Goal: Use online tool/utility: Utilize a website feature to perform a specific function

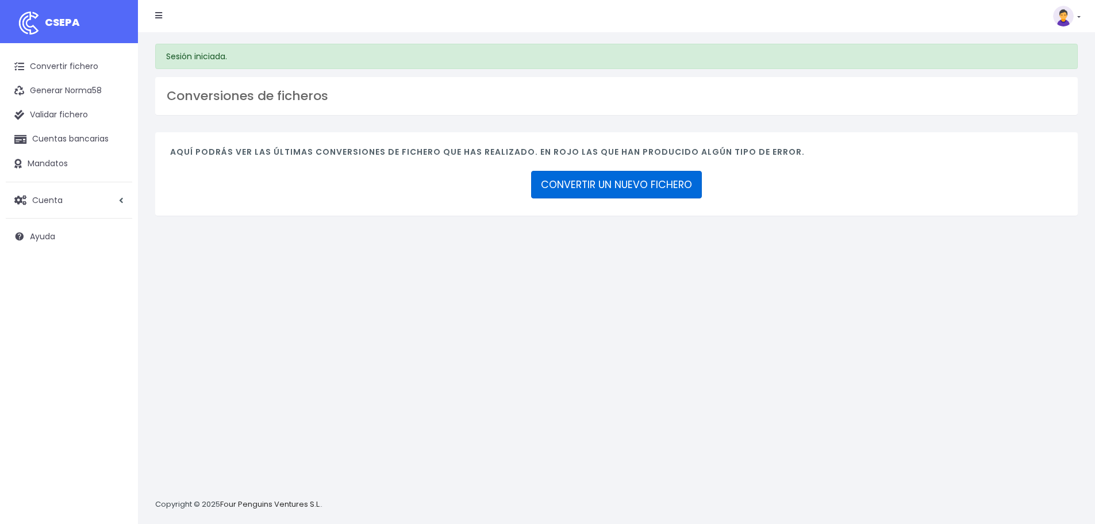
click at [626, 192] on link "CONVERTIR UN NUEVO FICHERO" at bounding box center [616, 185] width 171 height 28
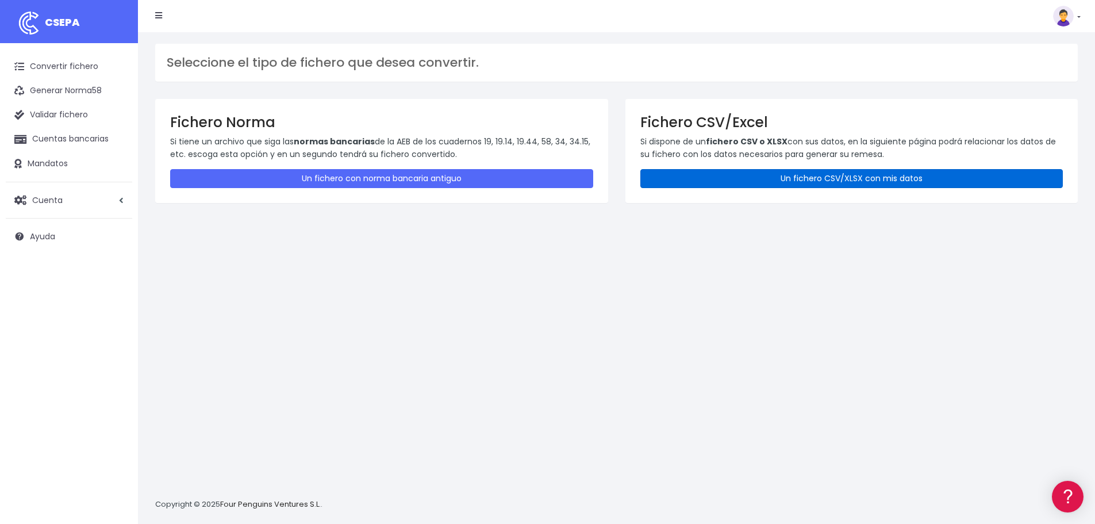
click at [765, 181] on link "Un fichero CSV/XLSX con mis datos" at bounding box center [851, 178] width 423 height 19
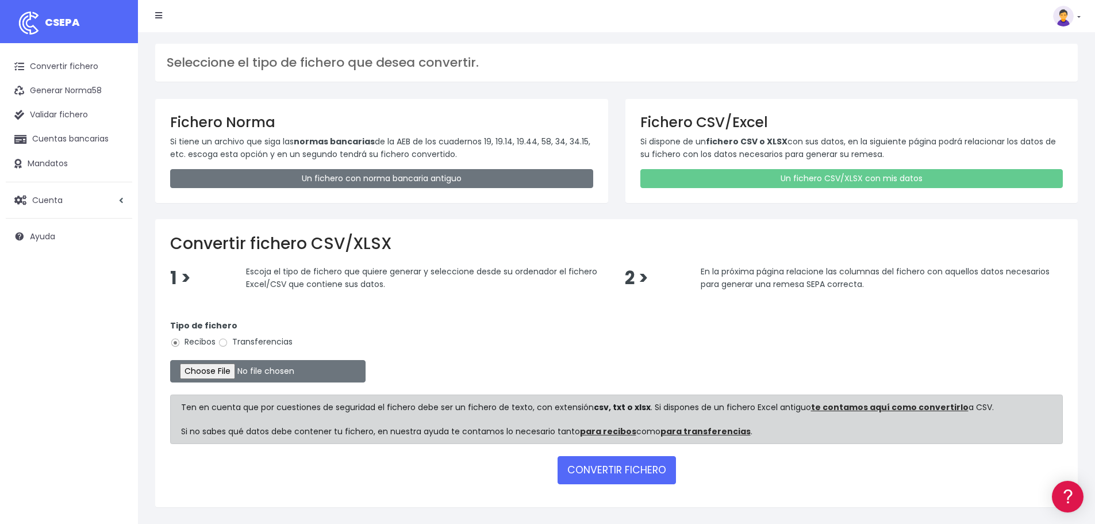
click at [244, 342] on label "Transferencias" at bounding box center [255, 342] width 75 height 12
click at [228, 342] on input "Transferencias" at bounding box center [223, 342] width 10 height 10
radio input "true"
click at [242, 373] on input "file" at bounding box center [267, 371] width 195 height 22
type input "C:\fakepath\CENTRAL SEPTIEMBRE.xlsx"
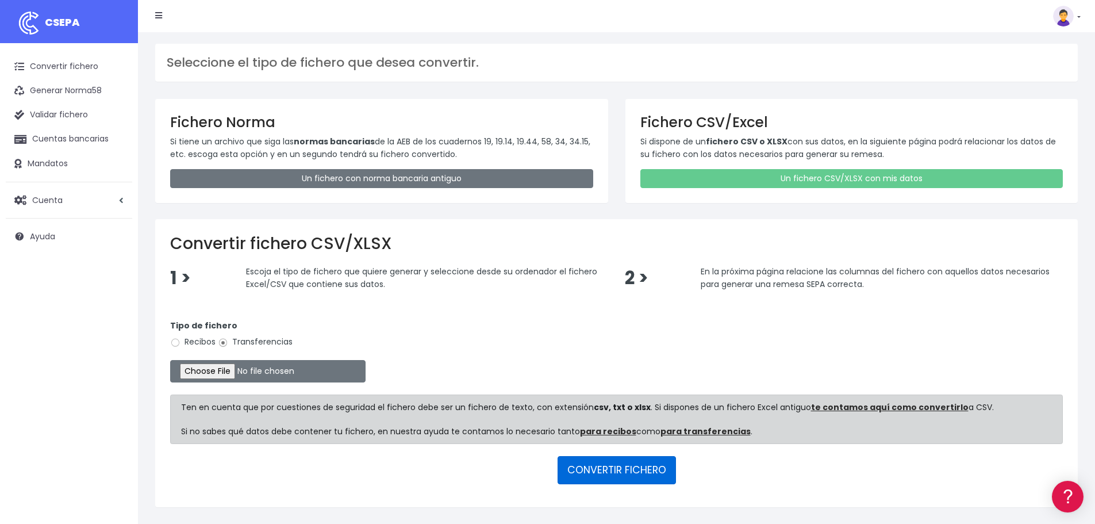
click at [630, 467] on button "CONVERTIR FICHERO" at bounding box center [617, 470] width 118 height 28
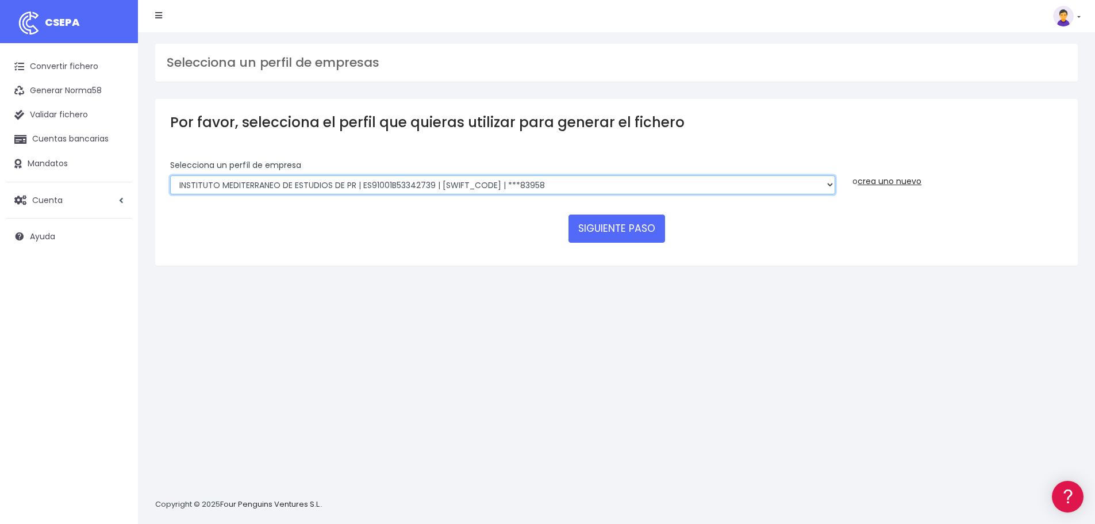
click at [589, 186] on select "INSTITUTO MEDITERRANEO DE ESTUDIOS DE PR | ES91001B53342739 | BSCHESMMXXX | ***…" at bounding box center [502, 185] width 665 height 20
select select "2478"
click at [170, 175] on select "INSTITUTO MEDITERRANEO DE ESTUDIOS DE PR | ES91001B53342739 | BSCHESMMXXX | ***…" at bounding box center [502, 185] width 665 height 20
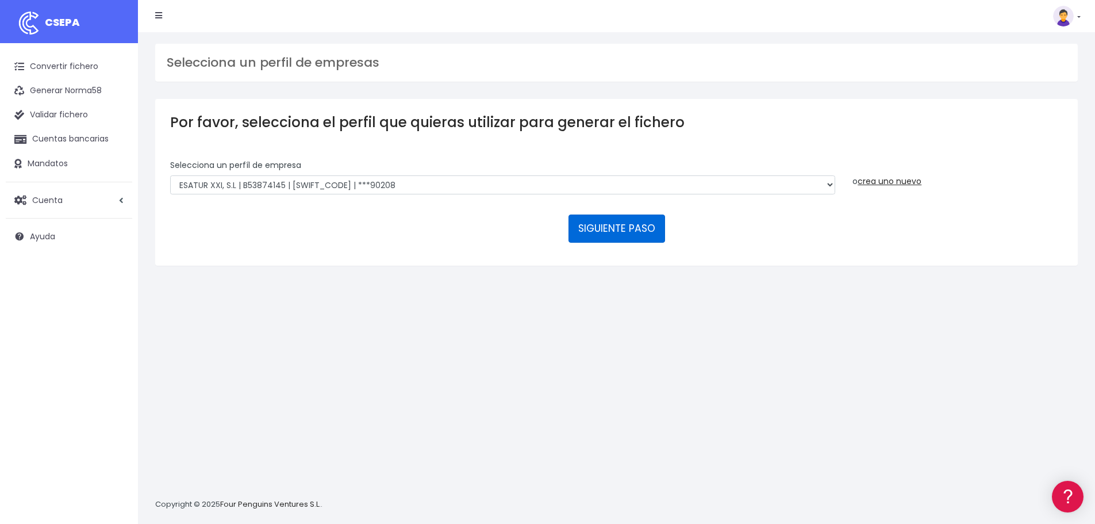
click at [628, 239] on button "SIGUIENTE PASO" at bounding box center [617, 228] width 97 height 28
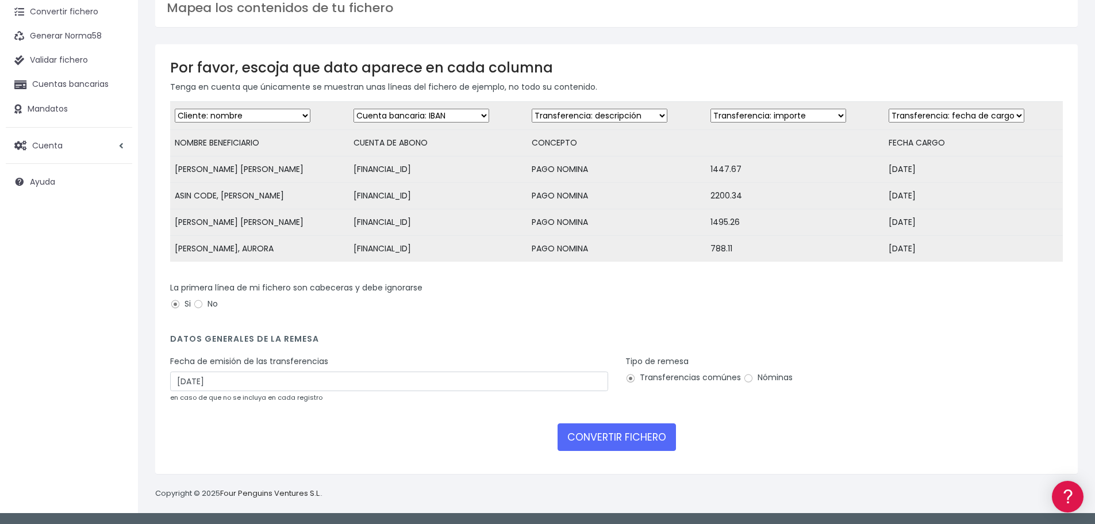
scroll to position [63, 0]
click at [768, 378] on label "Nóminas" at bounding box center [767, 377] width 49 height 12
click at [754, 378] on input "Nóminas" at bounding box center [748, 378] width 10 height 10
radio input "true"
click at [636, 436] on button "CONVERTIR FICHERO" at bounding box center [617, 437] width 118 height 28
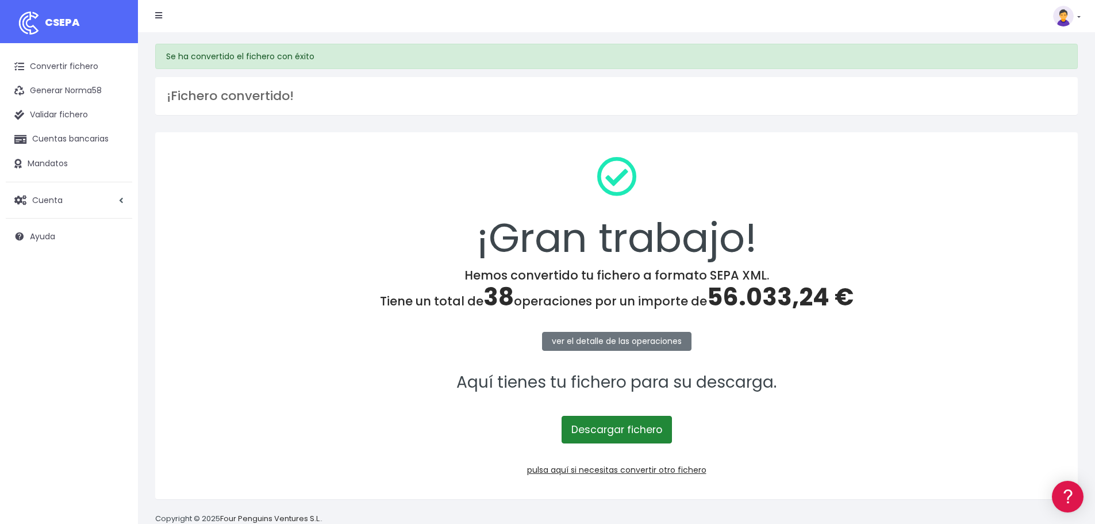
drag, startPoint x: 0, startPoint y: 0, endPoint x: 635, endPoint y: 437, distance: 771.1
click at [635, 437] on link "Descargar fichero" at bounding box center [617, 430] width 110 height 28
click at [668, 470] on link "pulsa aquí si necesitas convertir otro fichero" at bounding box center [616, 469] width 179 height 11
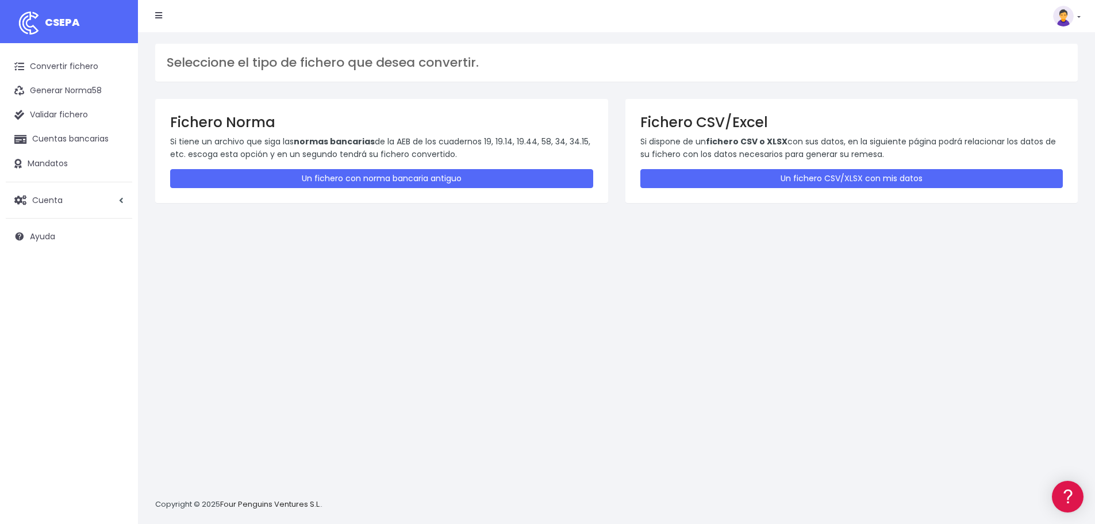
click at [715, 163] on div "Fichero CSV/Excel Si dispone de un fichero CSV o XLSX con sus datos, en la sigu…" at bounding box center [852, 150] width 453 height 103
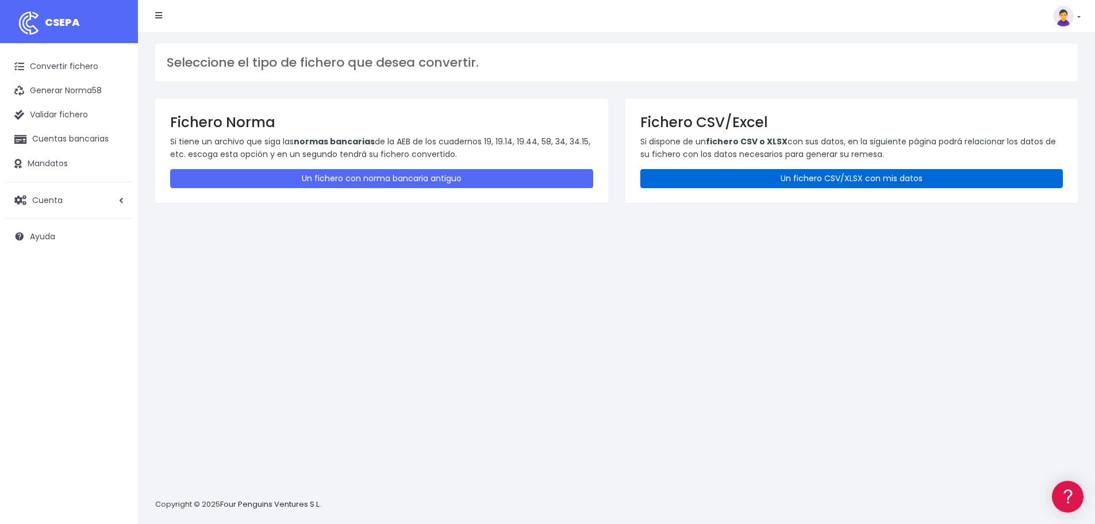
click at [713, 175] on link "Un fichero CSV/XLSX con mis datos" at bounding box center [851, 178] width 423 height 19
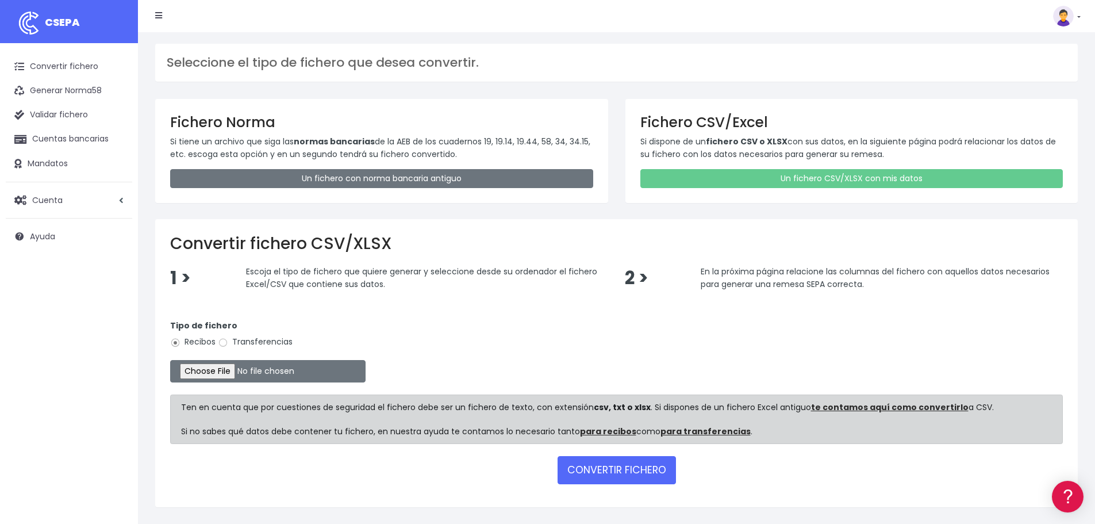
click at [255, 343] on label "Transferencias" at bounding box center [255, 342] width 75 height 12
click at [228, 343] on input "Transferencias" at bounding box center [223, 342] width 10 height 10
radio input "true"
click at [236, 374] on input "file" at bounding box center [267, 371] width 195 height 22
type input "C:\fakepath\MUNCYT SEPTIEMBRE.xlsx"
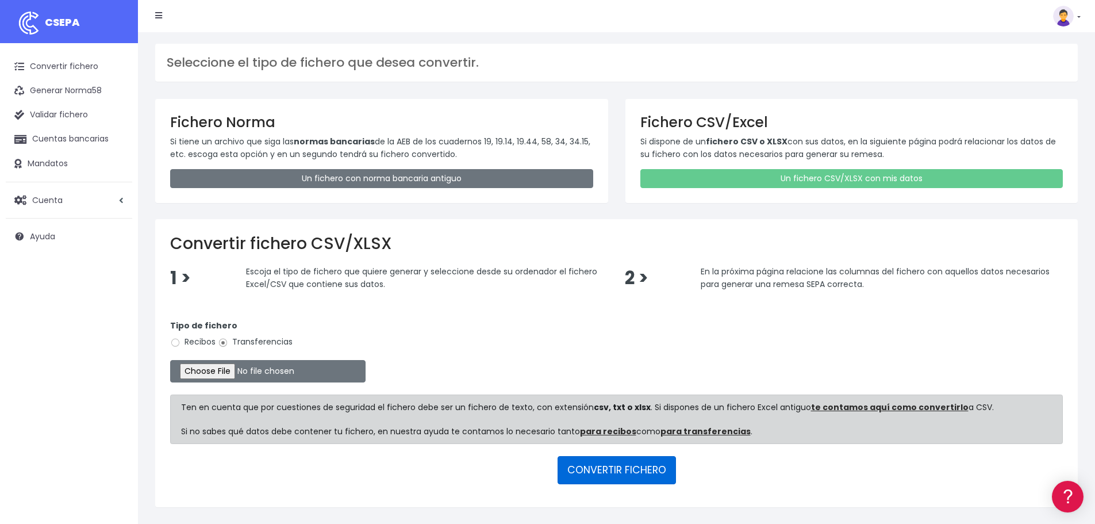
click at [612, 478] on button "CONVERTIR FICHERO" at bounding box center [617, 470] width 118 height 28
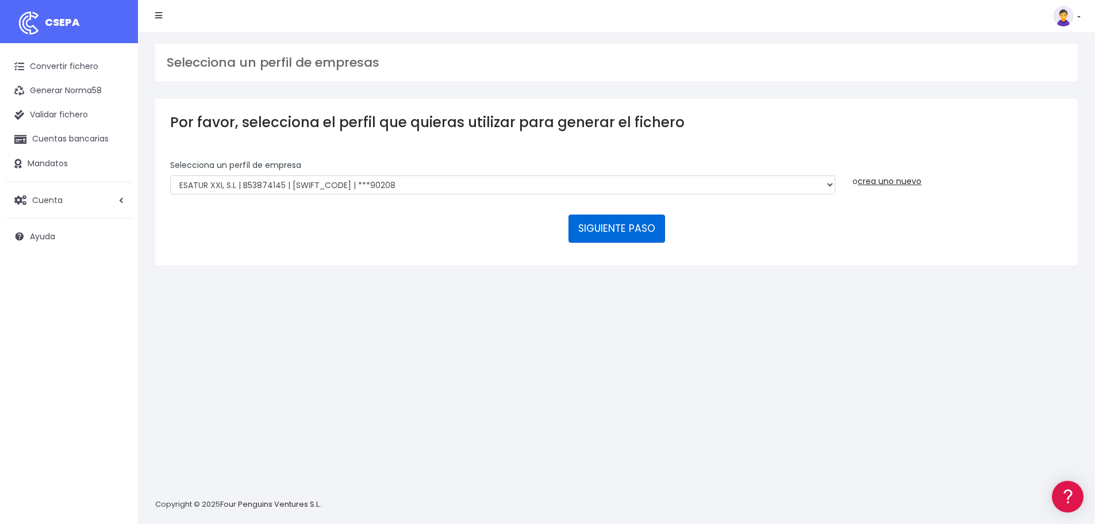
click at [611, 230] on button "SIGUIENTE PASO" at bounding box center [617, 228] width 97 height 28
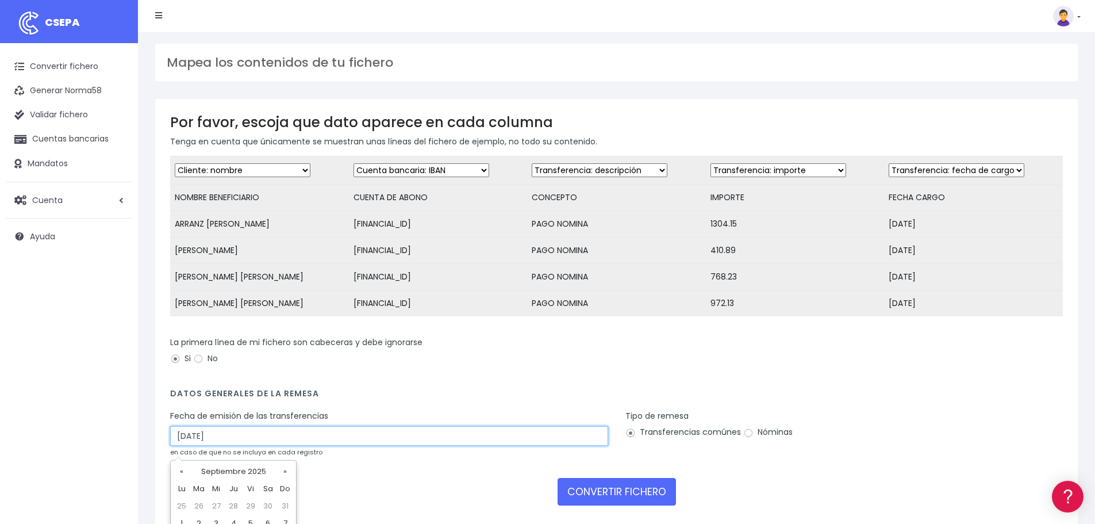
click at [228, 444] on input "28/09/2025" at bounding box center [389, 436] width 438 height 20
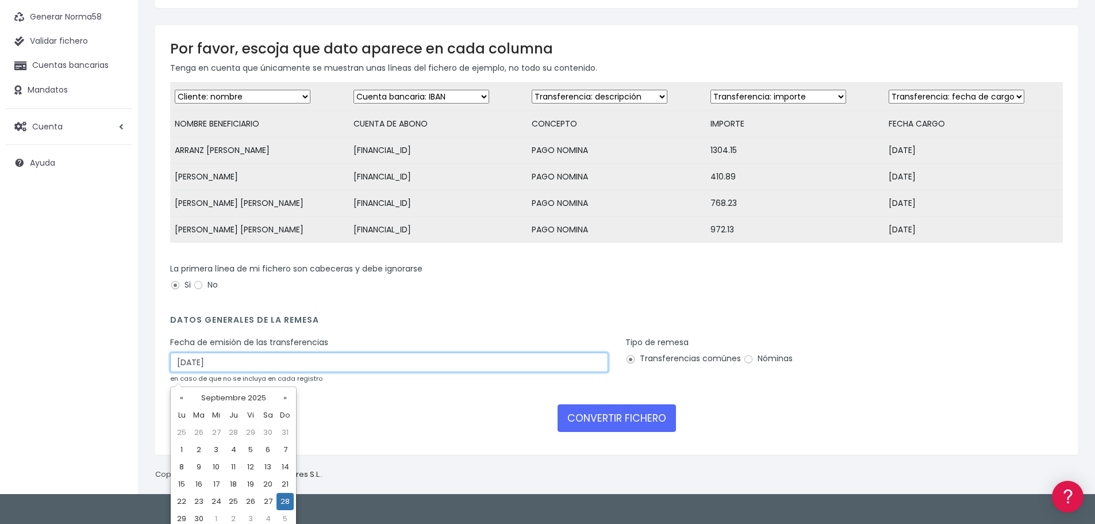
scroll to position [80, 0]
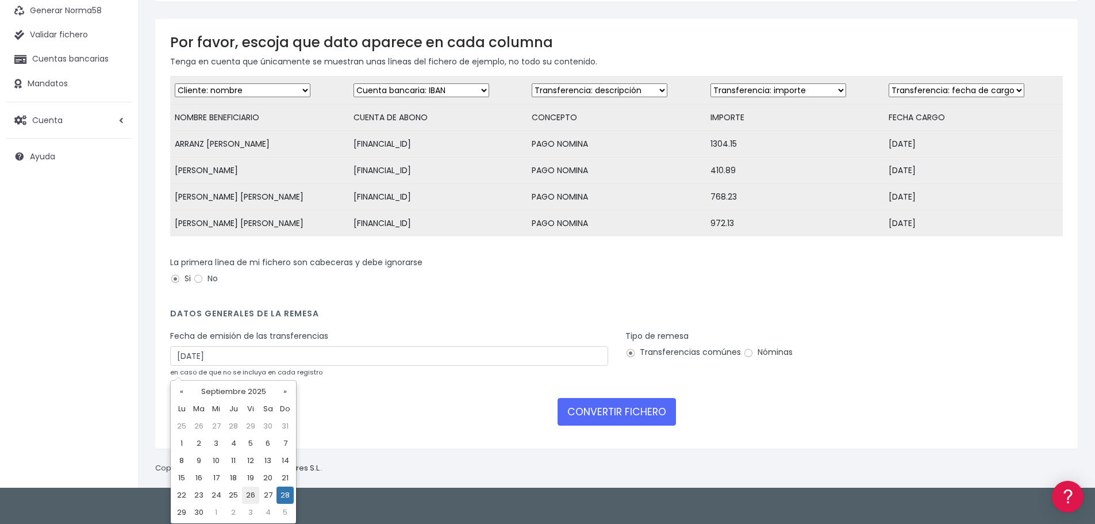
click at [252, 496] on td "26" at bounding box center [250, 494] width 17 height 17
type input "[DATE]"
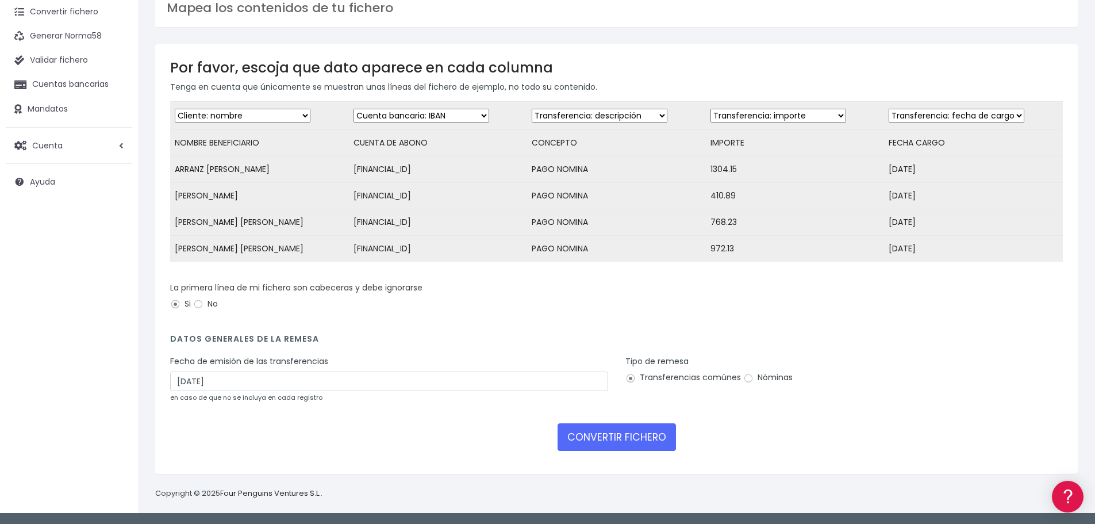
scroll to position [63, 0]
click at [745, 377] on input "Nóminas" at bounding box center [748, 378] width 10 height 10
radio input "true"
click at [612, 443] on button "CONVERTIR FICHERO" at bounding box center [617, 437] width 118 height 28
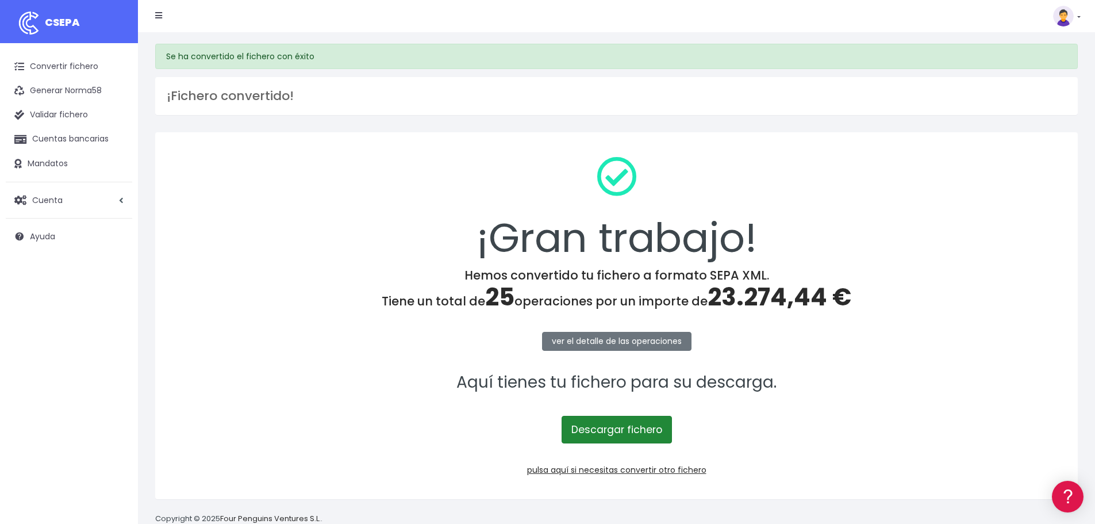
click at [610, 433] on link "Descargar fichero" at bounding box center [617, 430] width 110 height 28
click at [632, 469] on link "pulsa aquí si necesitas convertir otro fichero" at bounding box center [616, 469] width 179 height 11
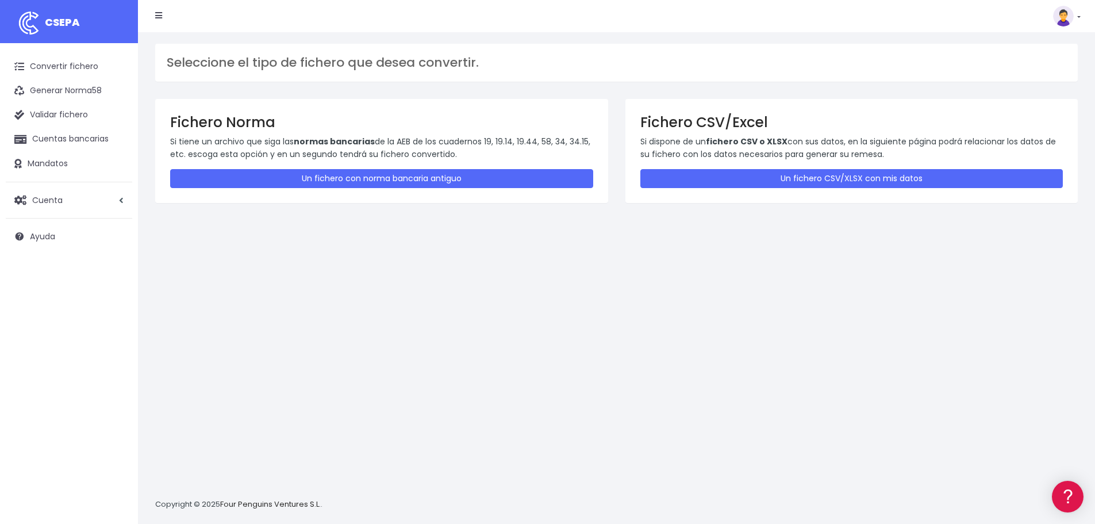
click at [783, 168] on div "Fichero CSV/Excel Si dispone de un fichero CSV o XLSX con sus datos, en la sigu…" at bounding box center [852, 150] width 453 height 103
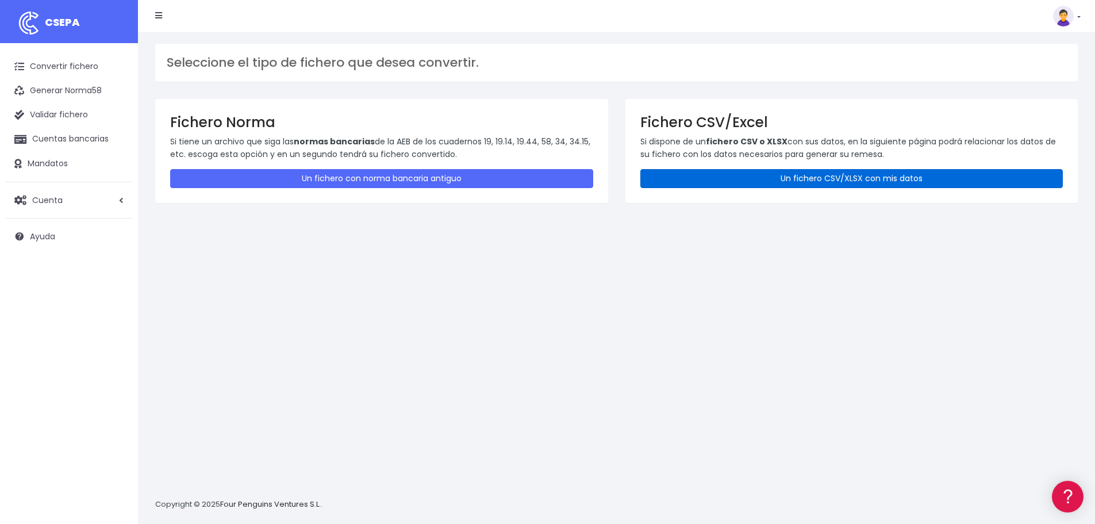
click at [783, 174] on link "Un fichero CSV/XLSX con mis datos" at bounding box center [851, 178] width 423 height 19
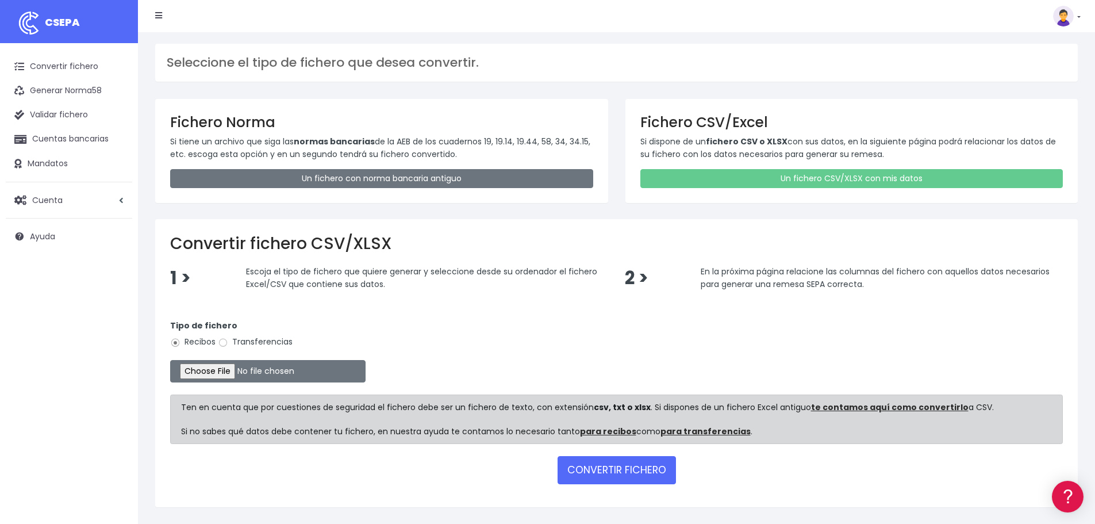
click at [261, 341] on div "Tipo de fichero Recibos Transferencias" at bounding box center [616, 336] width 893 height 32
click at [262, 343] on label "Transferencias" at bounding box center [255, 342] width 75 height 12
click at [228, 343] on input "Transferencias" at bounding box center [223, 342] width 10 height 10
radio input "true"
click at [251, 376] on input "file" at bounding box center [267, 371] width 195 height 22
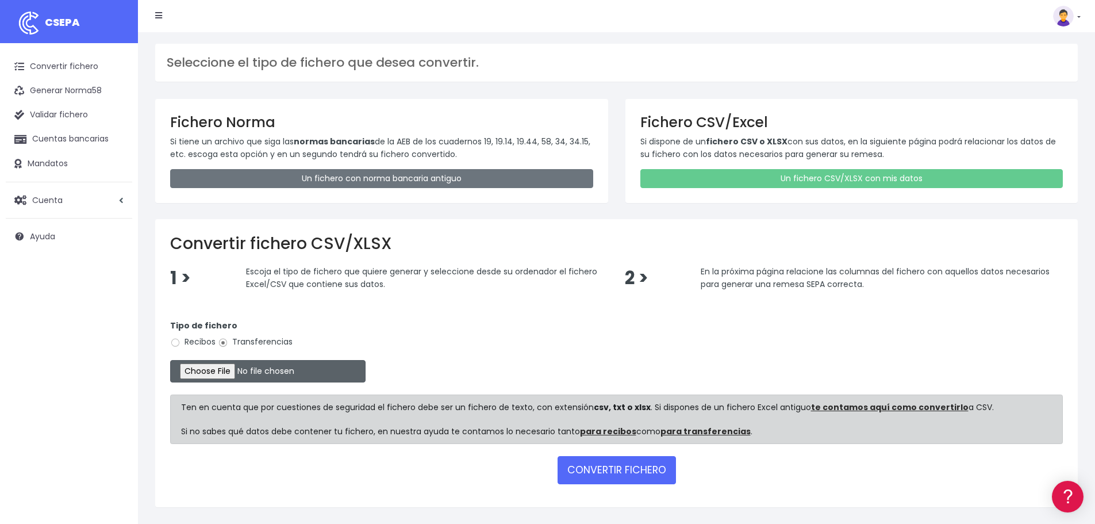
type input "C:\fakepath\mazarron- corvera septiembre.xlsx"
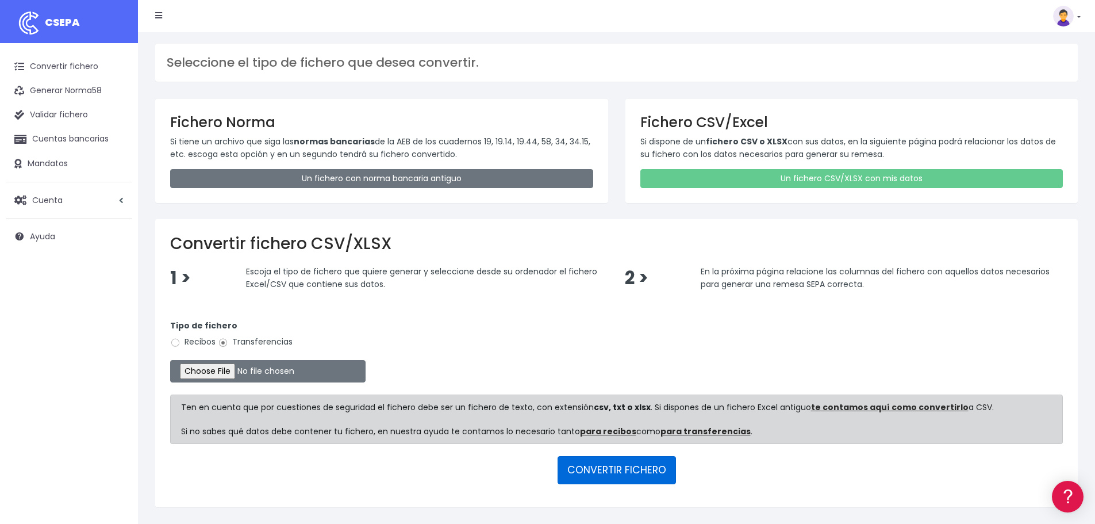
click at [654, 467] on button "CONVERTIR FICHERO" at bounding box center [617, 470] width 118 height 28
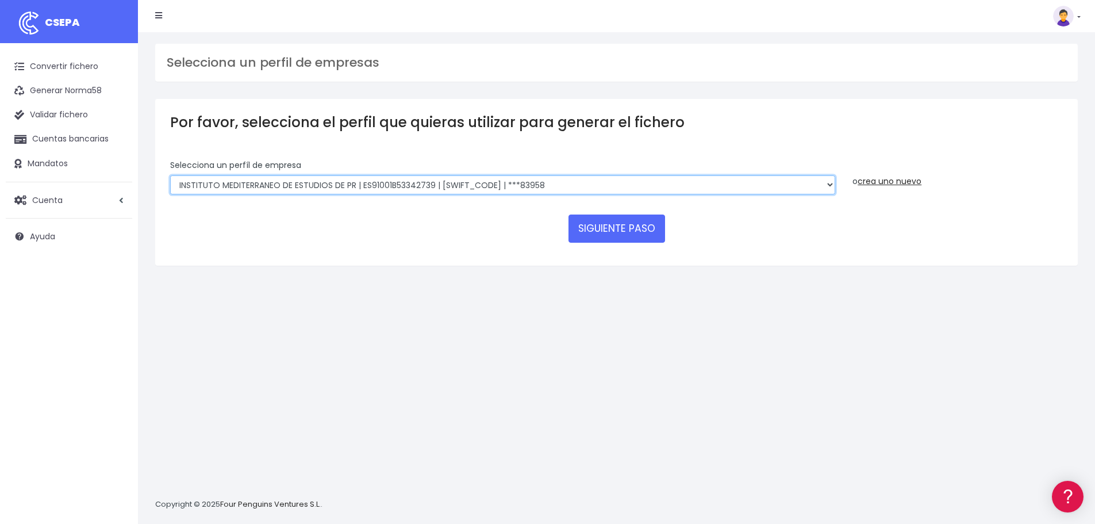
click at [497, 184] on select "INSTITUTO MEDITERRANEO DE ESTUDIOS DE PR | ES91001B53342739 | [SWIFT_CODE] | **…" at bounding box center [502, 185] width 665 height 20
select select "2478"
click at [170, 175] on select "INSTITUTO MEDITERRANEO DE ESTUDIOS DE PR | ES91001B53342739 | [SWIFT_CODE] | **…" at bounding box center [502, 185] width 665 height 20
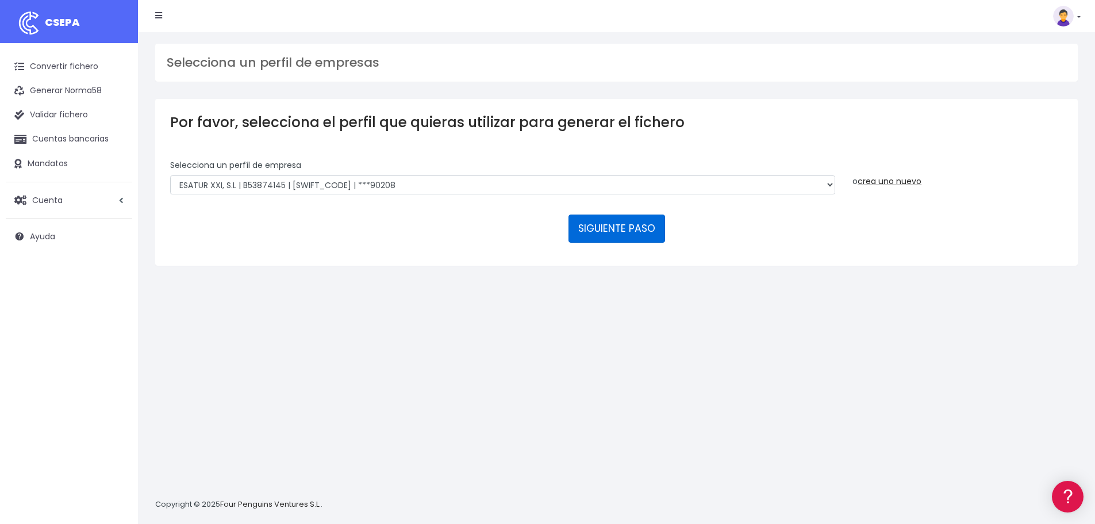
click at [626, 236] on button "SIGUIENTE PASO" at bounding box center [617, 228] width 97 height 28
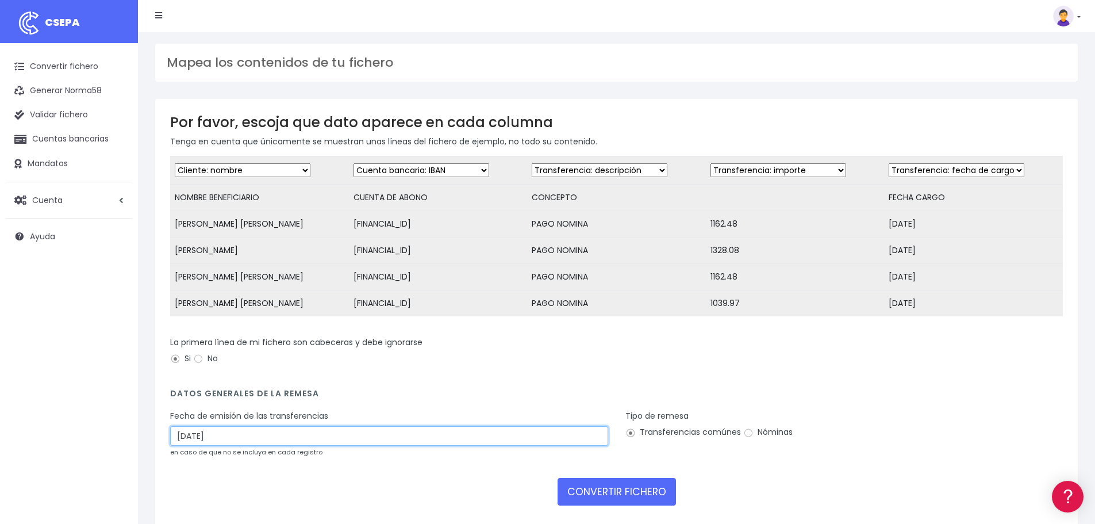
click at [233, 443] on input "28/09/2025" at bounding box center [389, 436] width 438 height 20
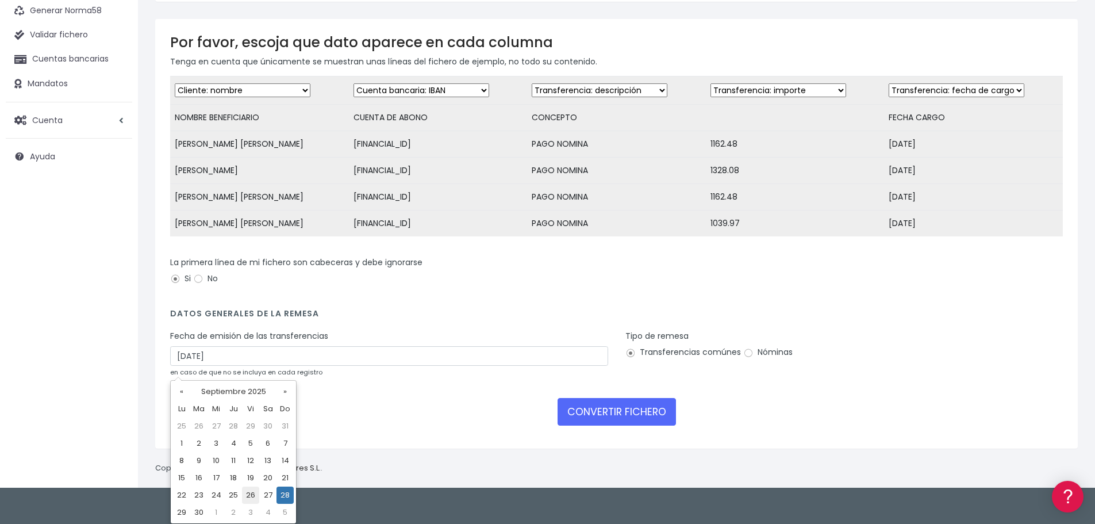
click at [254, 497] on td "26" at bounding box center [250, 494] width 17 height 17
type input "26/09/2025"
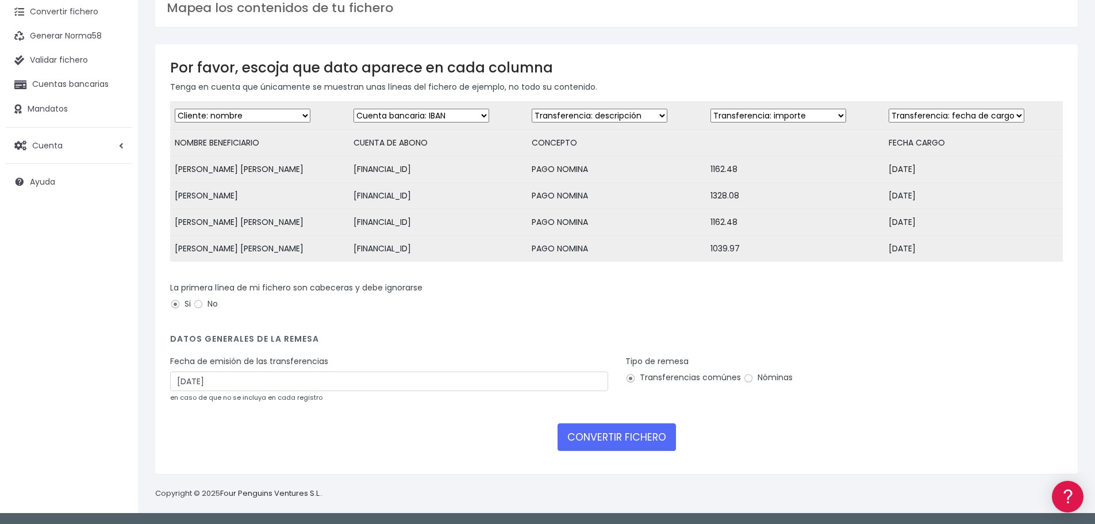
click at [755, 379] on label "Nóminas" at bounding box center [767, 377] width 49 height 12
click at [754, 379] on input "Nóminas" at bounding box center [748, 378] width 10 height 10
radio input "true"
click at [636, 439] on button "CONVERTIR FICHERO" at bounding box center [617, 437] width 118 height 28
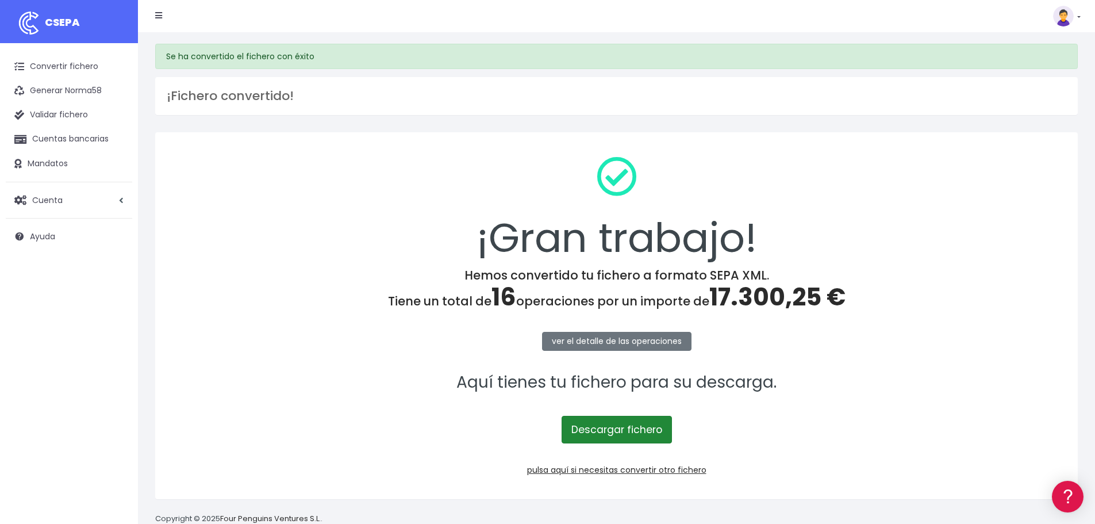
click at [632, 432] on link "Descargar fichero" at bounding box center [617, 430] width 110 height 28
click at [651, 471] on link "pulsa aquí si necesitas convertir otro fichero" at bounding box center [616, 469] width 179 height 11
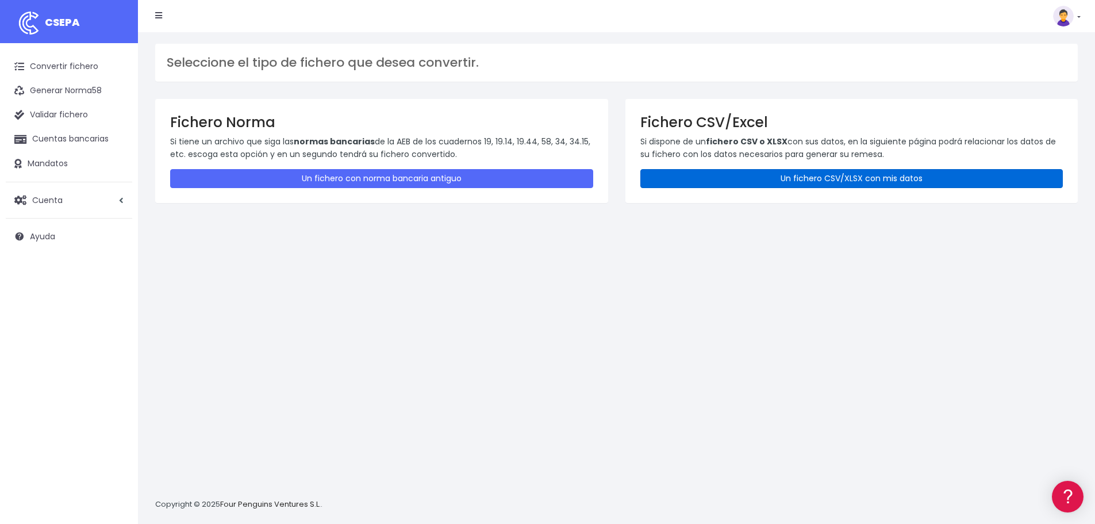
click at [788, 182] on link "Un fichero CSV/XLSX con mis datos" at bounding box center [851, 178] width 423 height 19
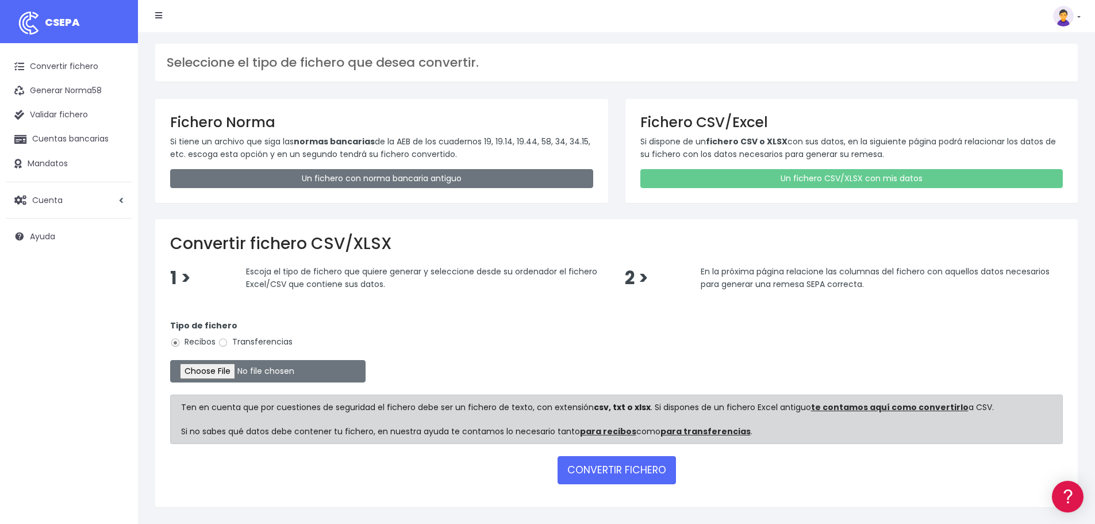
click at [256, 340] on label "Transferencias" at bounding box center [255, 342] width 75 height 12
click at [228, 340] on input "Transferencias" at bounding box center [223, 342] width 10 height 10
radio input "true"
click at [255, 370] on input "file" at bounding box center [267, 371] width 195 height 22
type input "C:\fakepath\IT ALICANTE SEPTIEMBRE.xlsx"
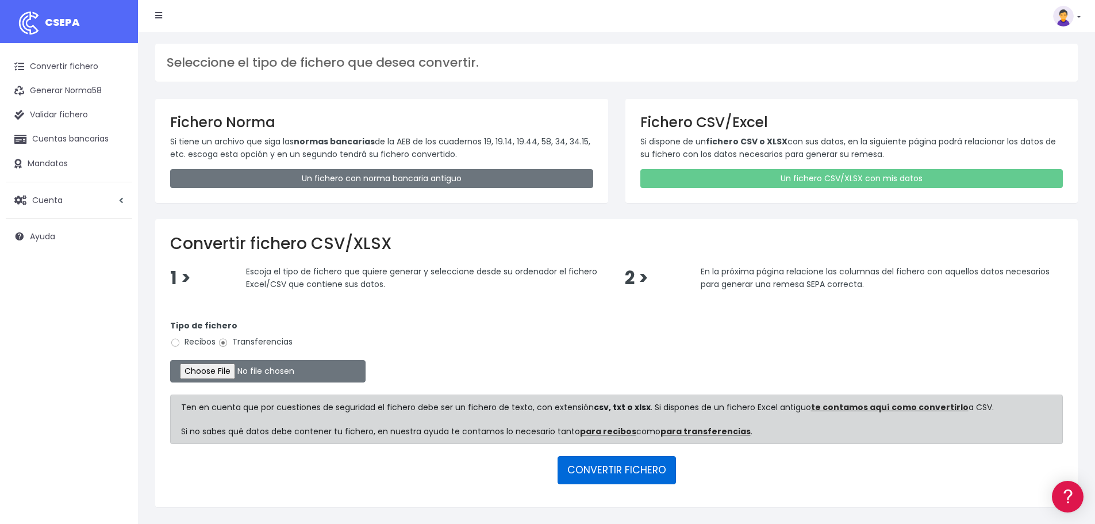
click at [646, 476] on button "CONVERTIR FICHERO" at bounding box center [617, 470] width 118 height 28
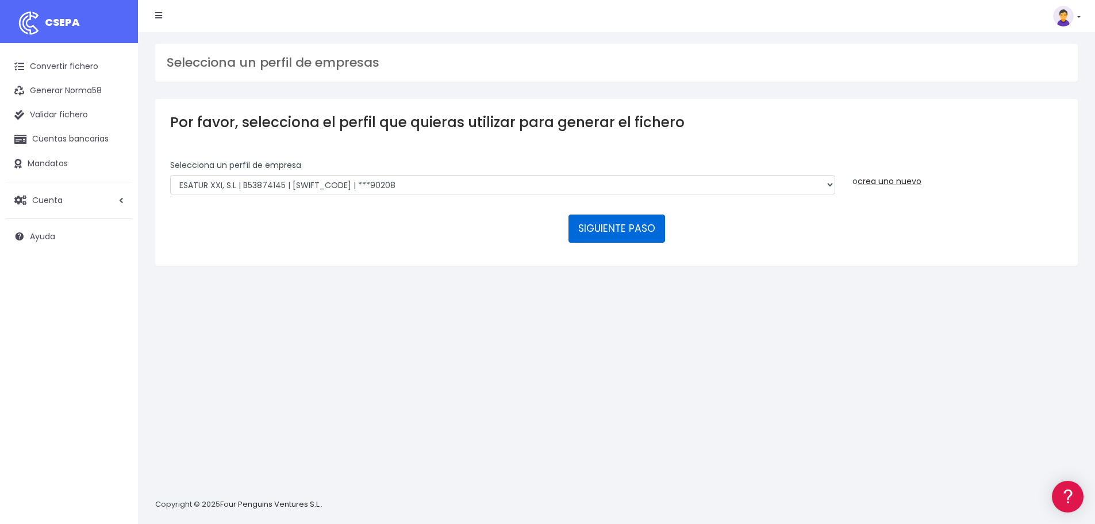
click at [613, 234] on button "SIGUIENTE PASO" at bounding box center [617, 228] width 97 height 28
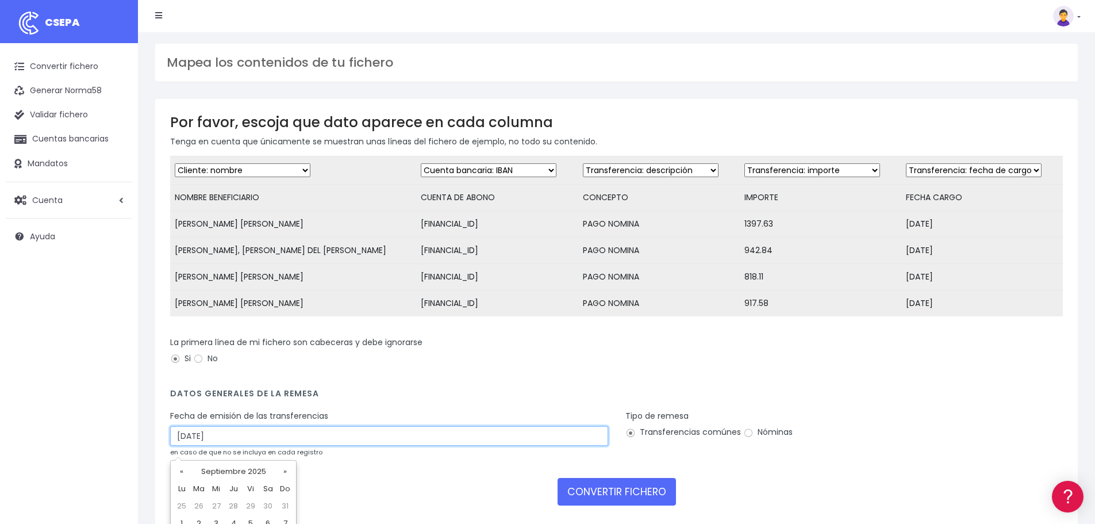
click at [313, 442] on input "28/09/2025" at bounding box center [389, 436] width 438 height 20
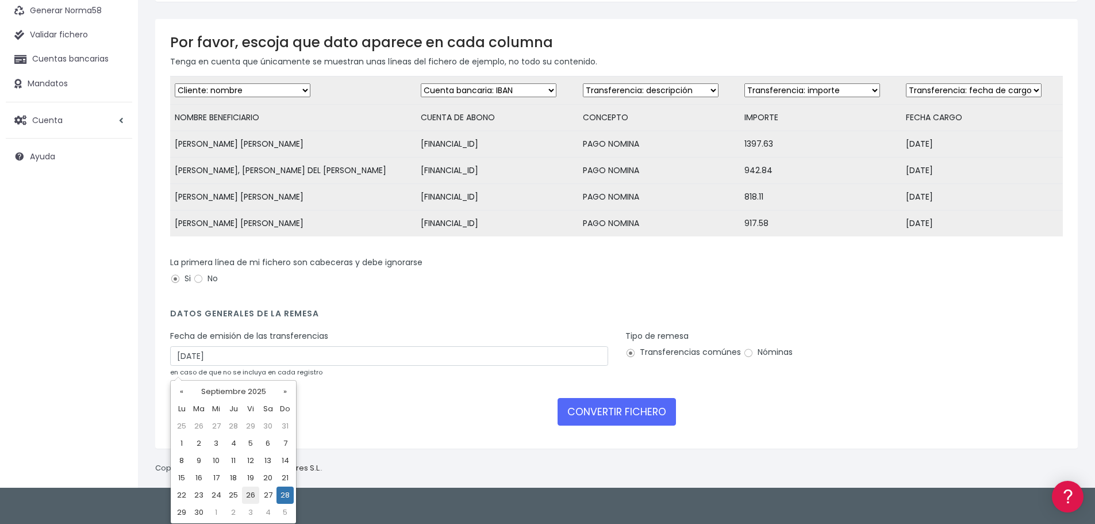
click at [253, 492] on td "26" at bounding box center [250, 494] width 17 height 17
type input "26/09/2025"
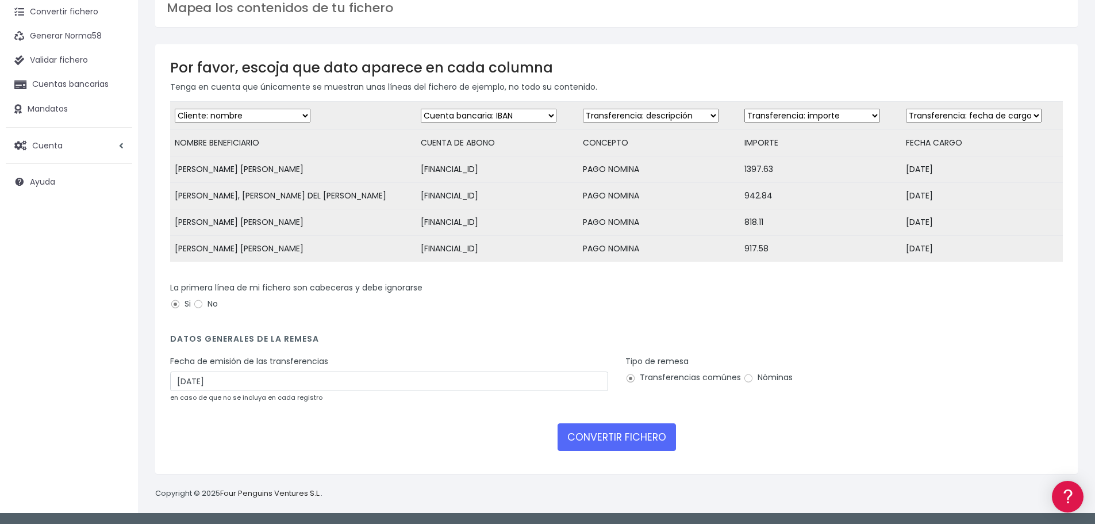
scroll to position [63, 0]
click at [769, 374] on label "Nóminas" at bounding box center [767, 377] width 49 height 12
click at [754, 374] on input "Nóminas" at bounding box center [748, 378] width 10 height 10
radio input "true"
drag, startPoint x: 634, startPoint y: 443, endPoint x: 601, endPoint y: 459, distance: 36.8
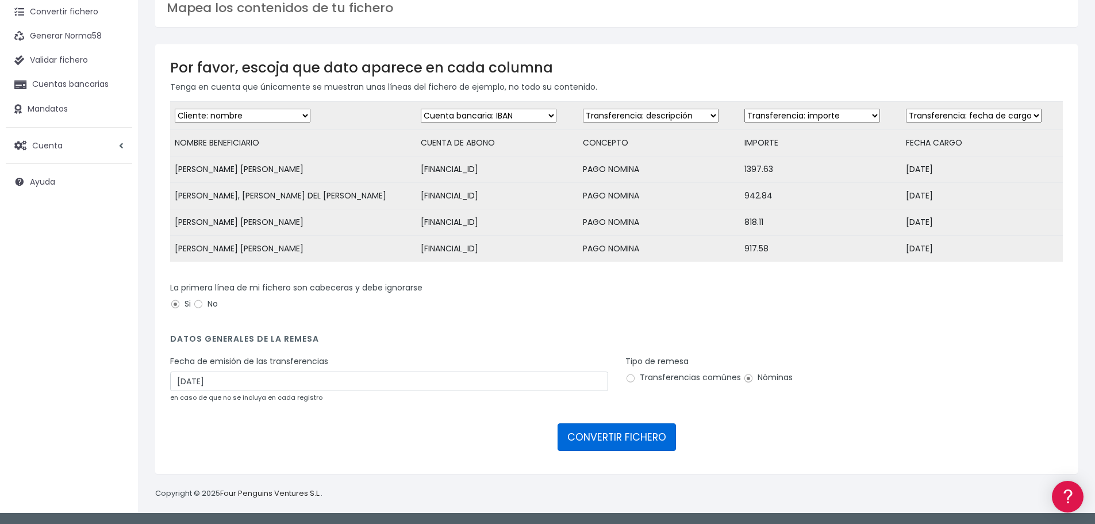
click at [632, 443] on button "CONVERTIR FICHERO" at bounding box center [617, 437] width 118 height 28
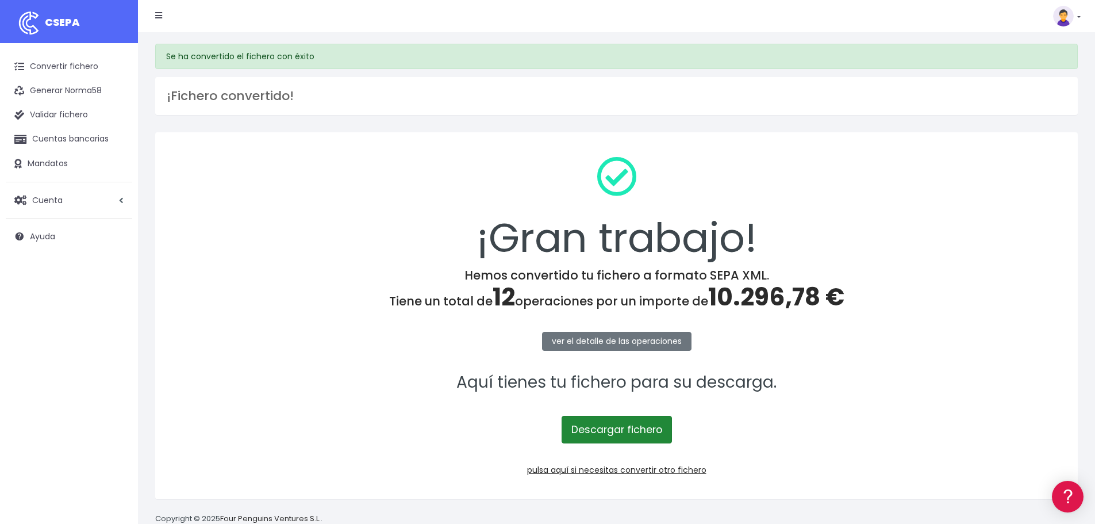
click at [659, 425] on link "Descargar fichero" at bounding box center [617, 430] width 110 height 28
click at [607, 432] on link "Descargar fichero" at bounding box center [617, 430] width 110 height 28
click at [654, 471] on link "pulsa aquí si necesitas convertir otro fichero" at bounding box center [616, 469] width 179 height 11
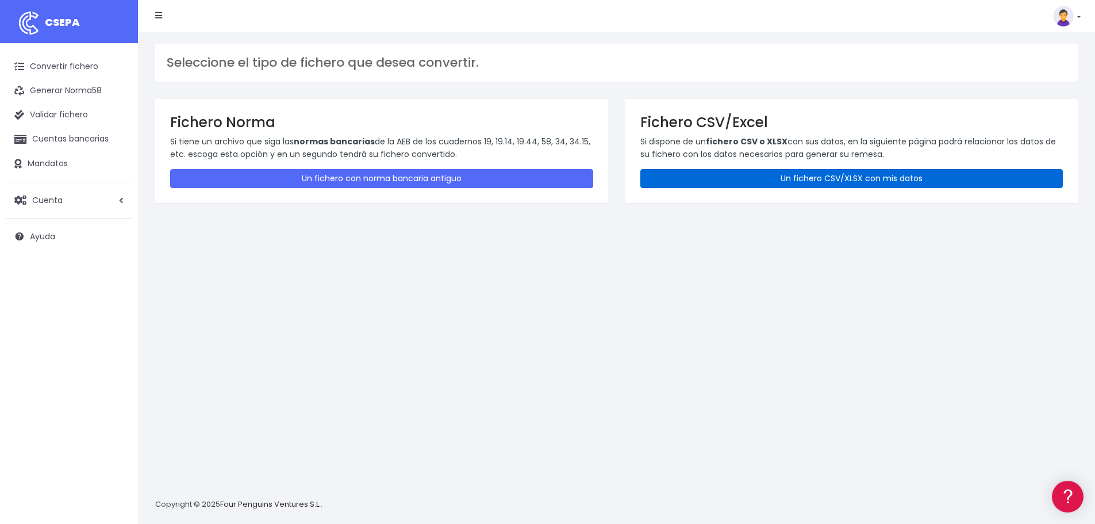
click at [780, 175] on link "Un fichero CSV/XLSX con mis datos" at bounding box center [851, 178] width 423 height 19
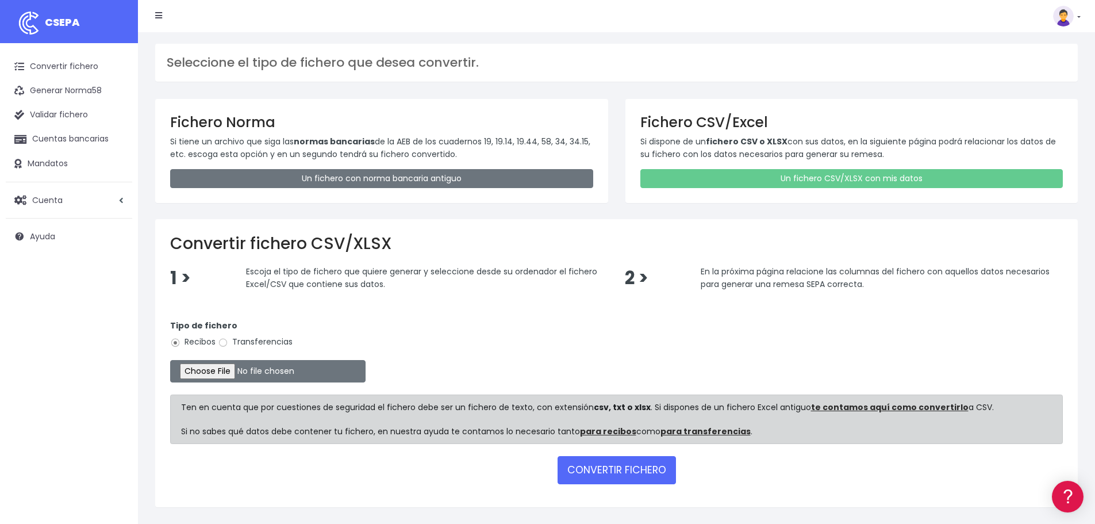
click at [259, 343] on label "Transferencias" at bounding box center [255, 342] width 75 height 12
click at [228, 343] on input "Transferencias" at bounding box center [223, 342] width 10 height 10
radio input "true"
click at [233, 371] on input "file" at bounding box center [267, 371] width 195 height 22
type input "C:\fakepath\MARQ SEPTIEMBRE.xlsx"
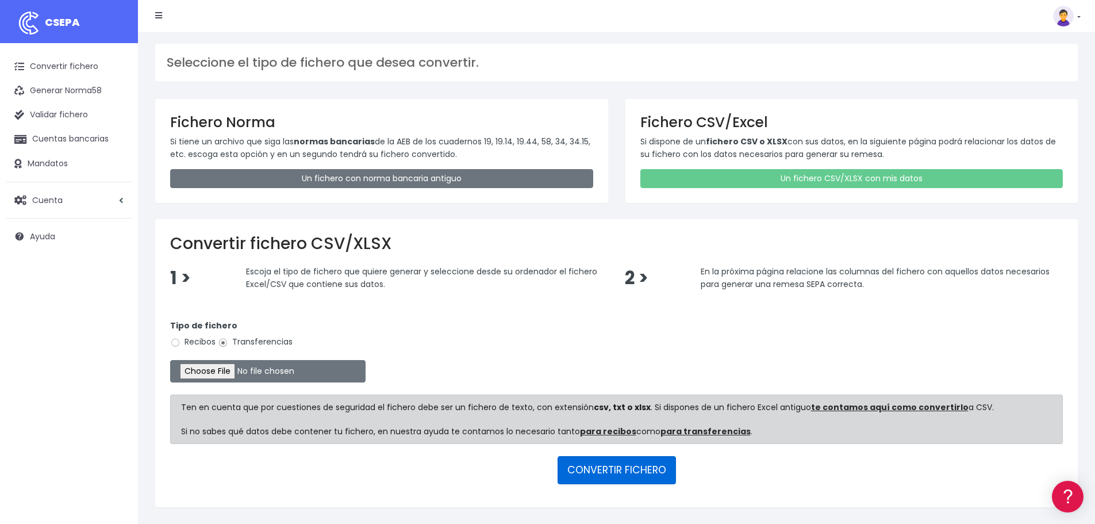
click at [619, 460] on button "CONVERTIR FICHERO" at bounding box center [617, 470] width 118 height 28
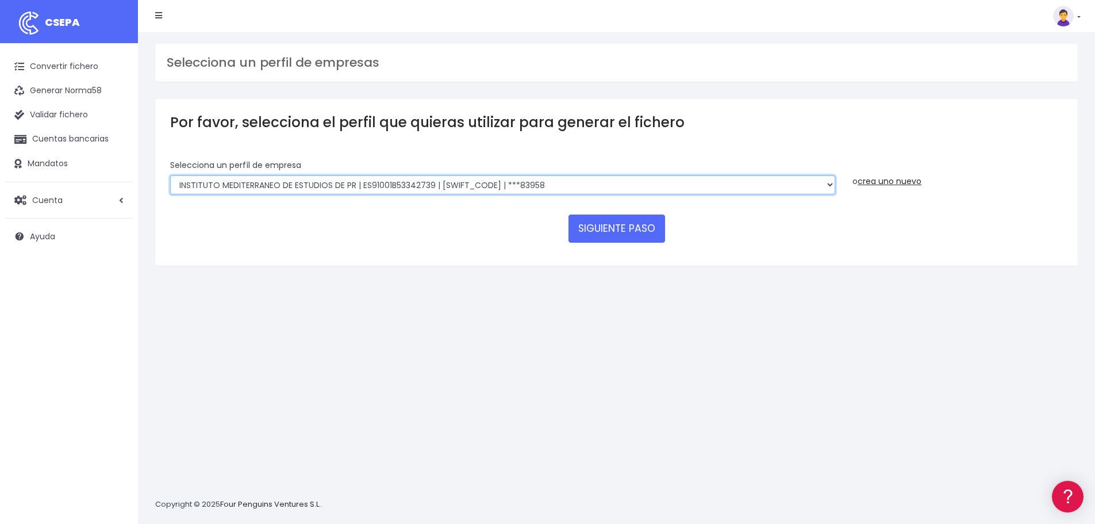
click at [582, 175] on select "INSTITUTO MEDITERRANEO DE ESTUDIOS DE PR | ES91001B53342739 | [SWIFT_CODE] | **…" at bounding box center [502, 185] width 665 height 20
select select "2478"
click at [170, 175] on select "INSTITUTO MEDITERRANEO DE ESTUDIOS DE PR | ES91001B53342739 | [SWIFT_CODE] | **…" at bounding box center [502, 185] width 665 height 20
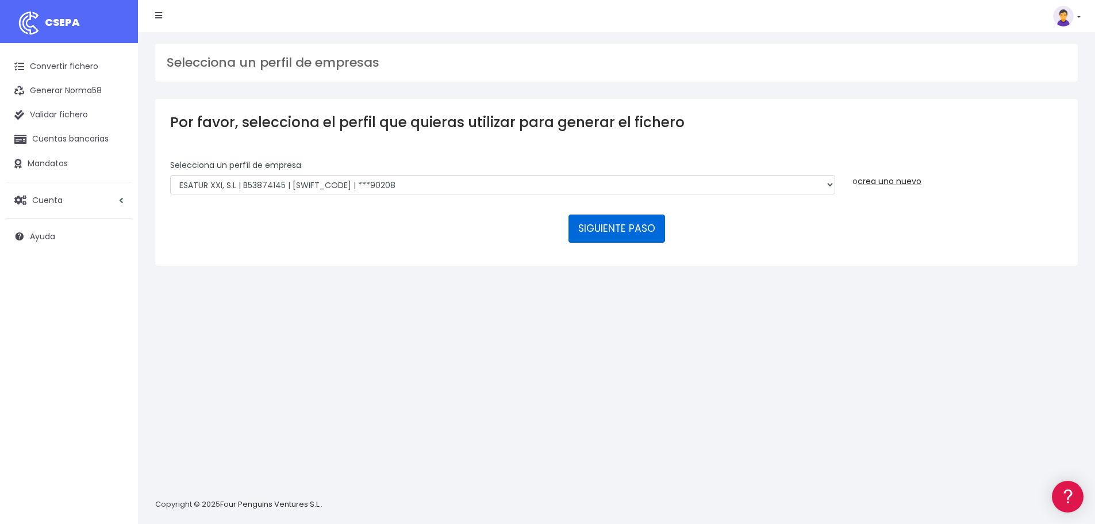
click at [616, 236] on button "SIGUIENTE PASO" at bounding box center [617, 228] width 97 height 28
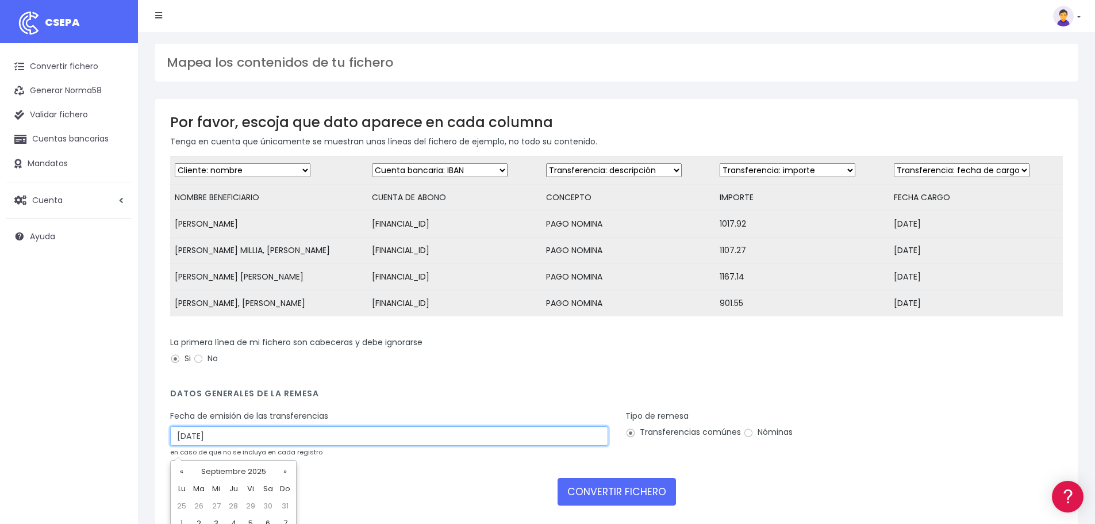
click at [346, 446] on input "28/09/2025" at bounding box center [389, 436] width 438 height 20
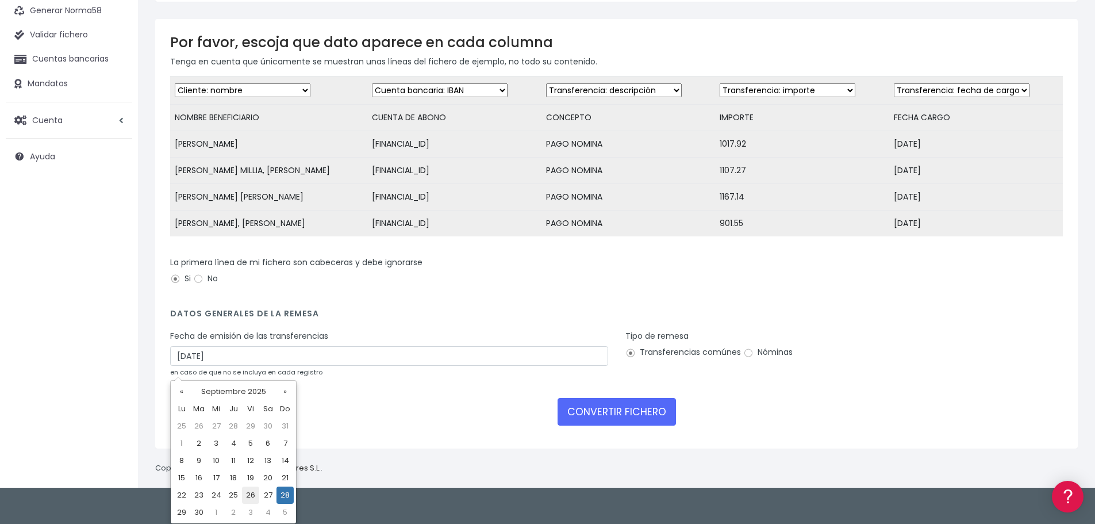
click at [252, 492] on td "26" at bounding box center [250, 494] width 17 height 17
type input "26/09/2025"
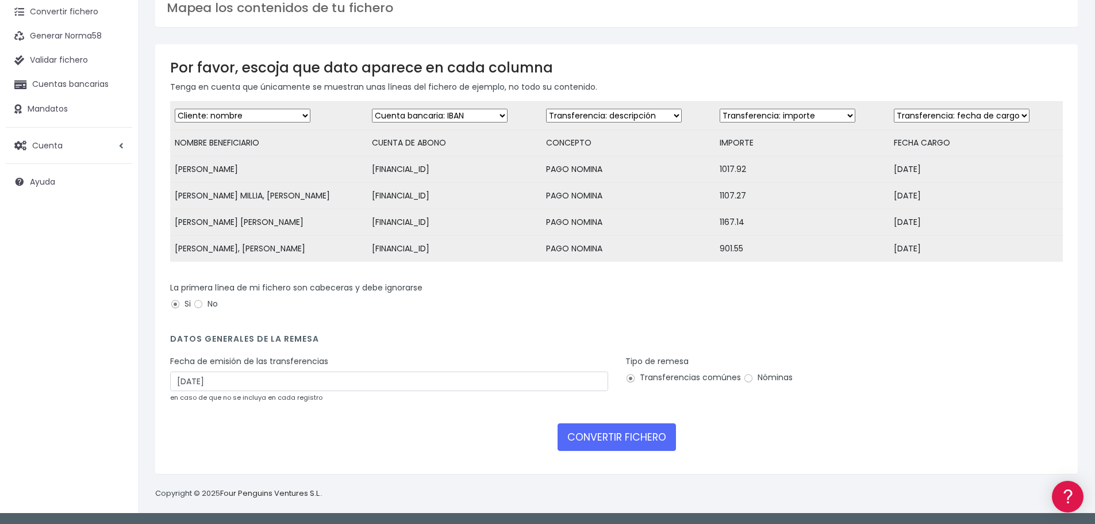
click at [770, 378] on label "Nóminas" at bounding box center [767, 377] width 49 height 12
click at [754, 378] on input "Nóminas" at bounding box center [748, 378] width 10 height 10
radio input "true"
click at [654, 440] on button "CONVERTIR FICHERO" at bounding box center [617, 437] width 118 height 28
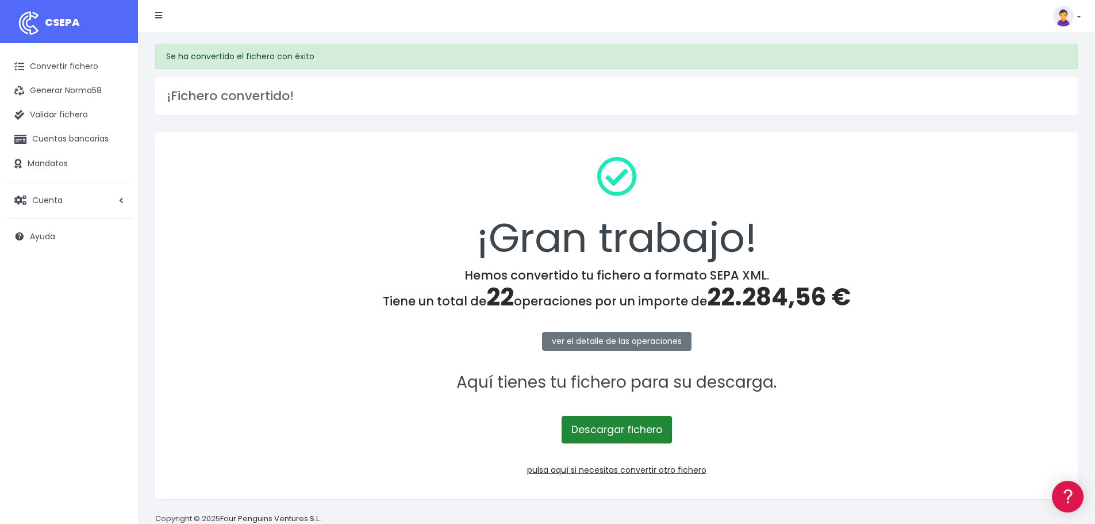
click at [643, 437] on link "Descargar fichero" at bounding box center [617, 430] width 110 height 28
click at [686, 470] on link "pulsa aquí si necesitas convertir otro fichero" at bounding box center [616, 469] width 179 height 11
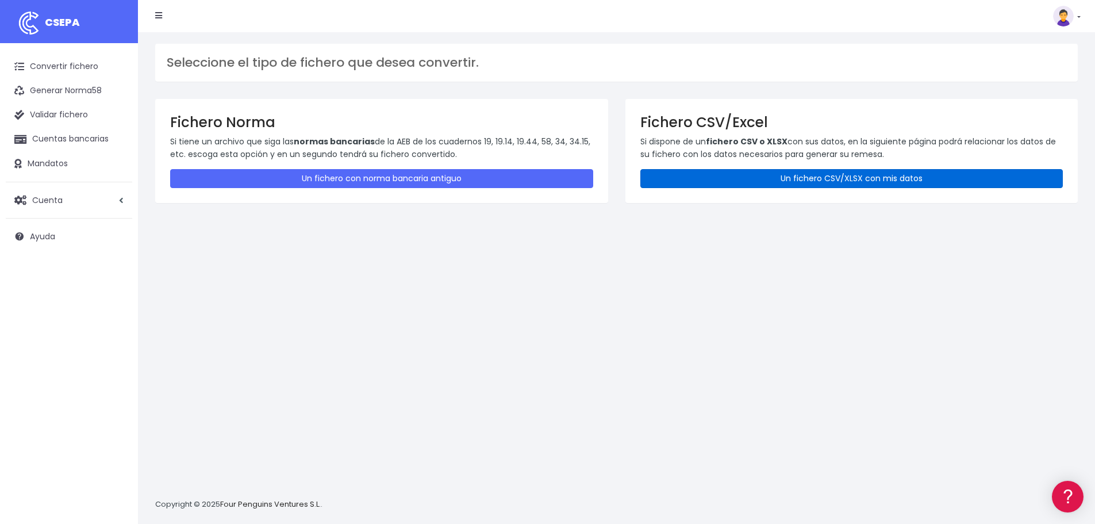
click at [761, 170] on link "Un fichero CSV/XLSX con mis datos" at bounding box center [851, 178] width 423 height 19
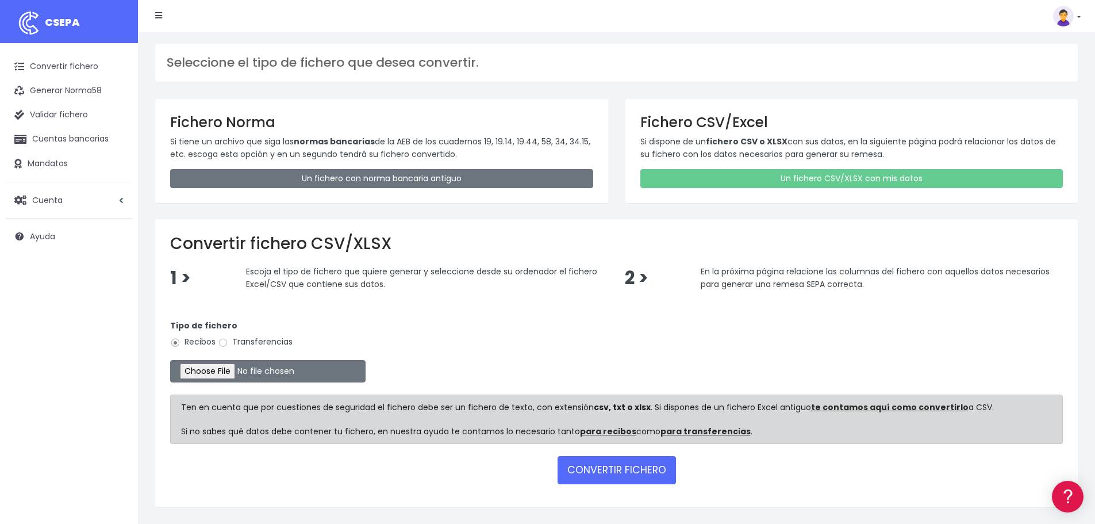
click at [261, 340] on label "Transferencias" at bounding box center [255, 342] width 75 height 12
click at [228, 340] on input "Transferencias" at bounding box center [223, 342] width 10 height 10
radio input "true"
click at [234, 369] on input "file" at bounding box center [267, 371] width 195 height 22
type input "C:\fakepath\CASTILLO SEPTIEMBRE.xlsx"
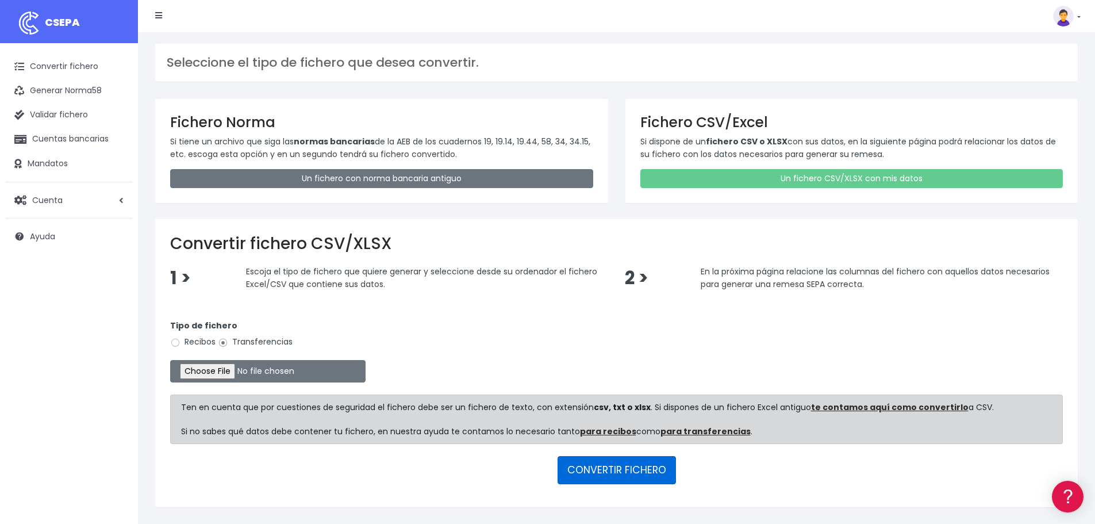
click at [624, 467] on button "CONVERTIR FICHERO" at bounding box center [617, 470] width 118 height 28
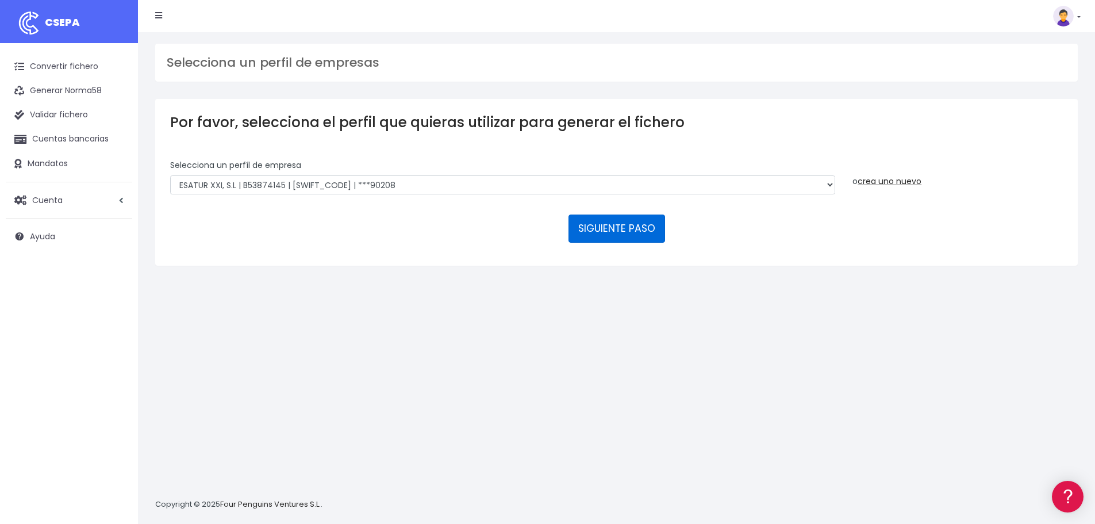
click at [613, 236] on button "SIGUIENTE PASO" at bounding box center [617, 228] width 97 height 28
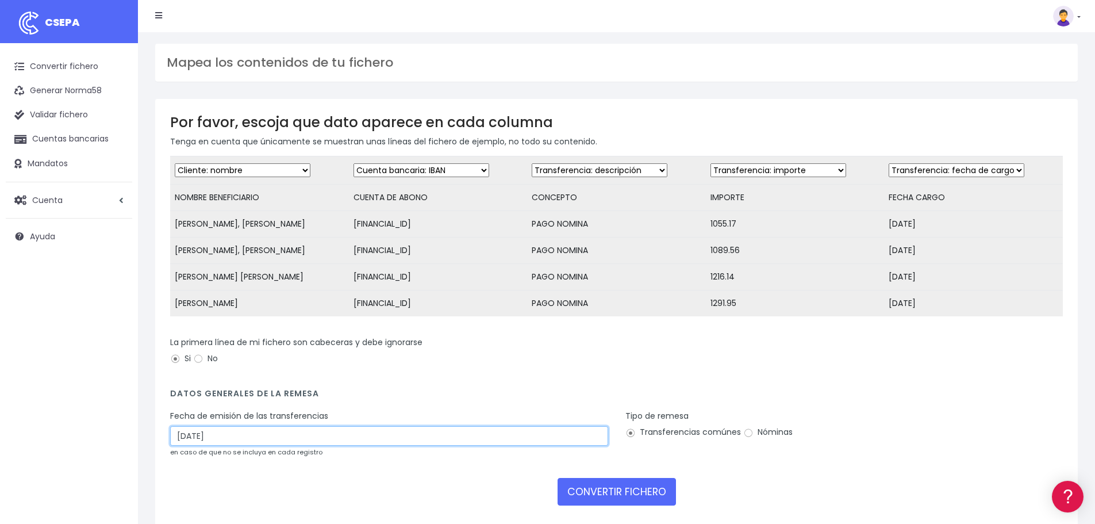
click at [293, 439] on input "28/09/2025" at bounding box center [389, 436] width 438 height 20
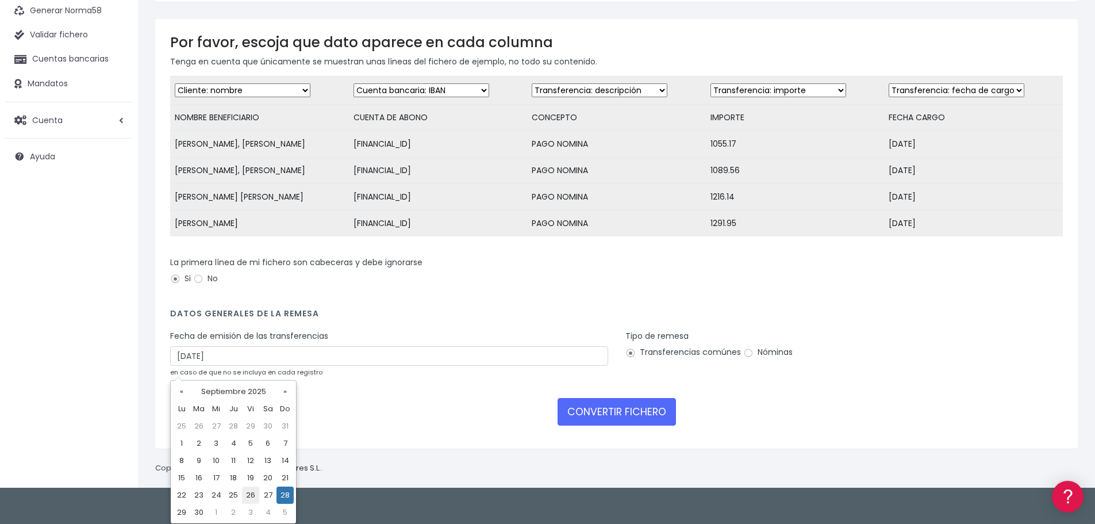
click at [252, 490] on td "26" at bounding box center [250, 494] width 17 height 17
type input "26/09/2025"
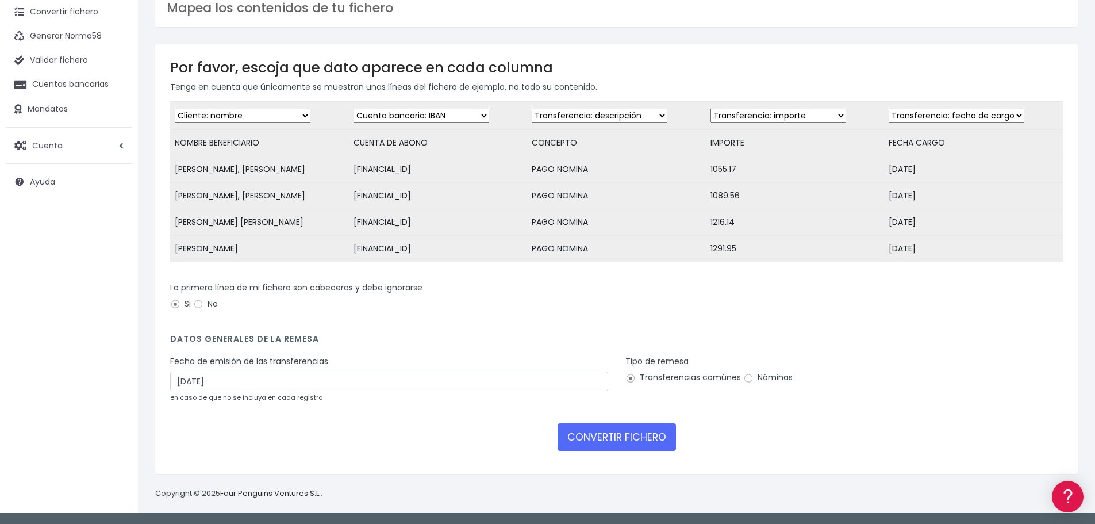
click at [785, 373] on label "Nóminas" at bounding box center [767, 377] width 49 height 12
click at [754, 373] on input "Nóminas" at bounding box center [748, 378] width 10 height 10
radio input "true"
click at [619, 432] on button "CONVERTIR FICHERO" at bounding box center [617, 437] width 118 height 28
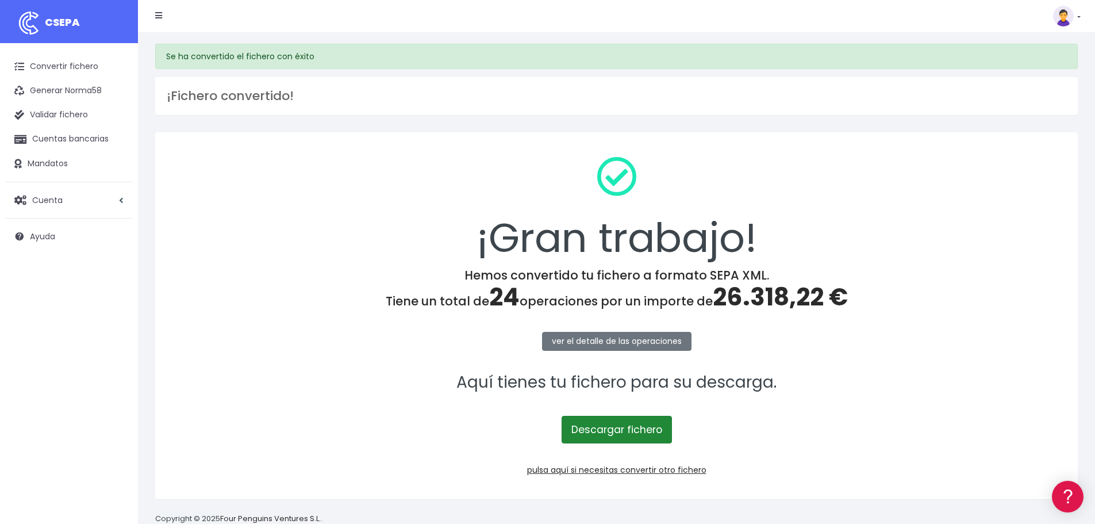
drag, startPoint x: 631, startPoint y: 427, endPoint x: 695, endPoint y: 454, distance: 68.5
click at [632, 427] on link "Descargar fichero" at bounding box center [617, 430] width 110 height 28
click at [663, 470] on link "pulsa aquí si necesitas convertir otro fichero" at bounding box center [616, 469] width 179 height 11
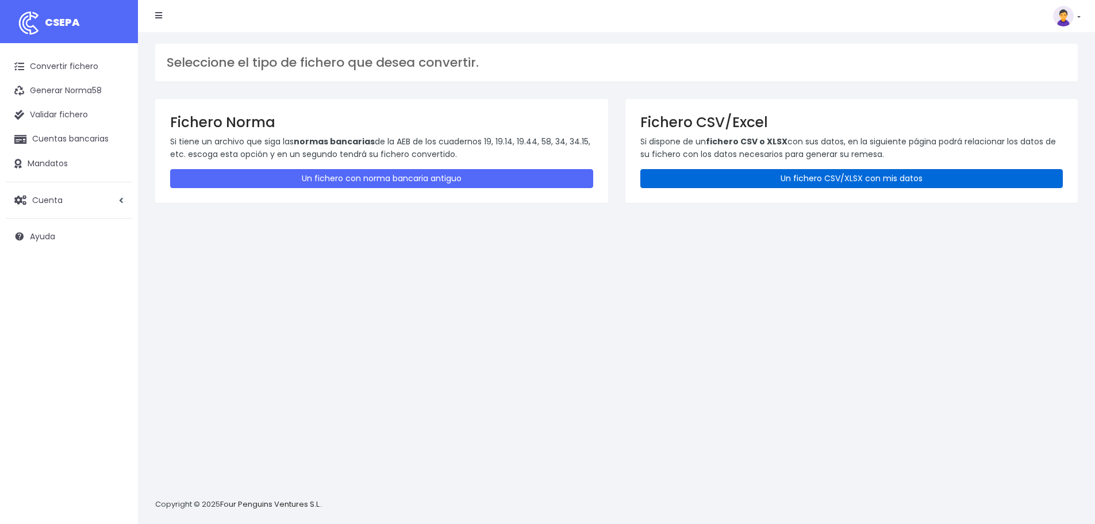
click at [826, 177] on link "Un fichero CSV/XLSX con mis datos" at bounding box center [851, 178] width 423 height 19
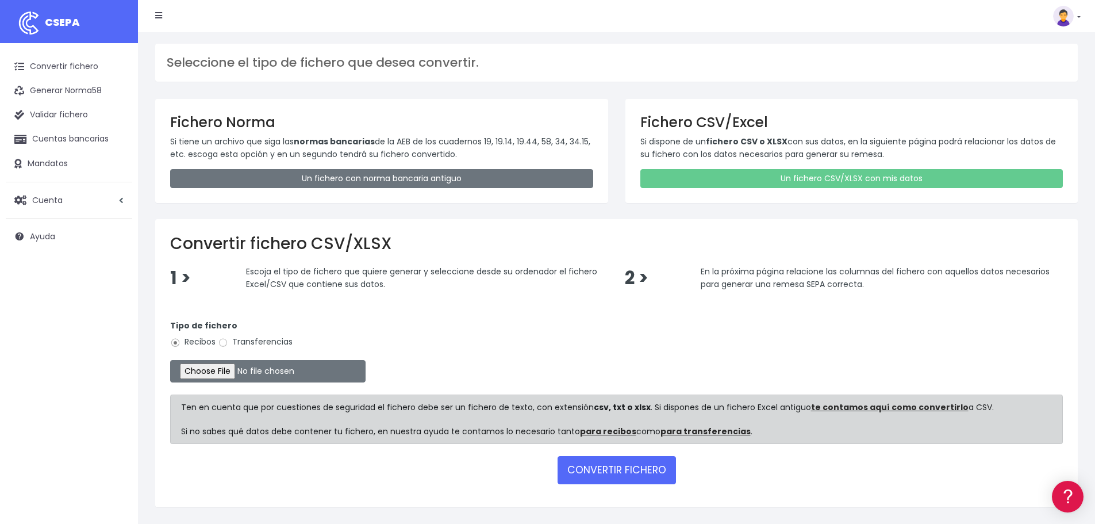
drag, startPoint x: 255, startPoint y: 346, endPoint x: 243, endPoint y: 352, distance: 13.9
click at [254, 346] on label "Transferencias" at bounding box center [255, 342] width 75 height 12
click at [228, 346] on input "Transferencias" at bounding box center [223, 342] width 10 height 10
radio input "true"
click at [228, 373] on input "file" at bounding box center [267, 371] width 195 height 22
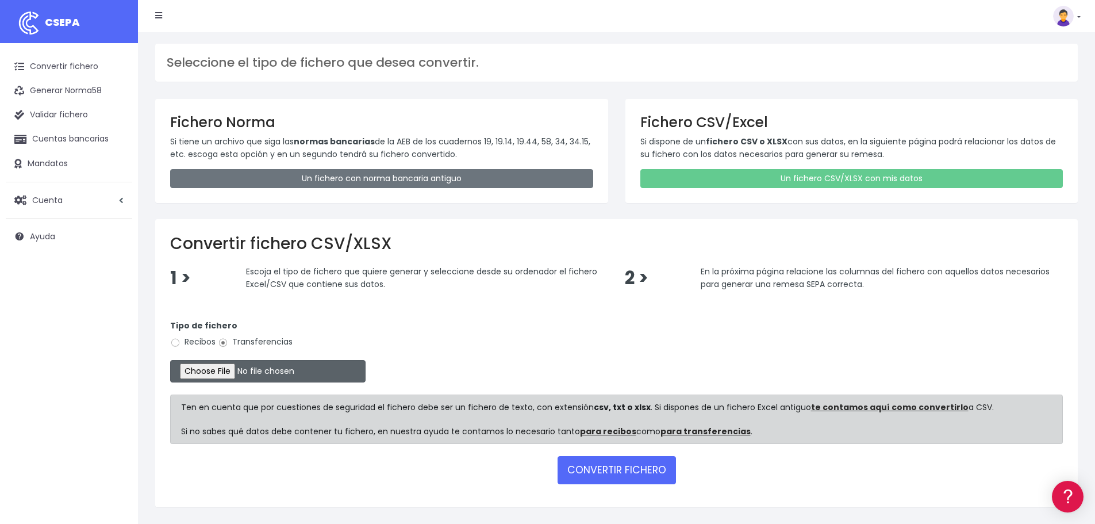
type input "C:\fakepath\villena septiembre.xlsx"
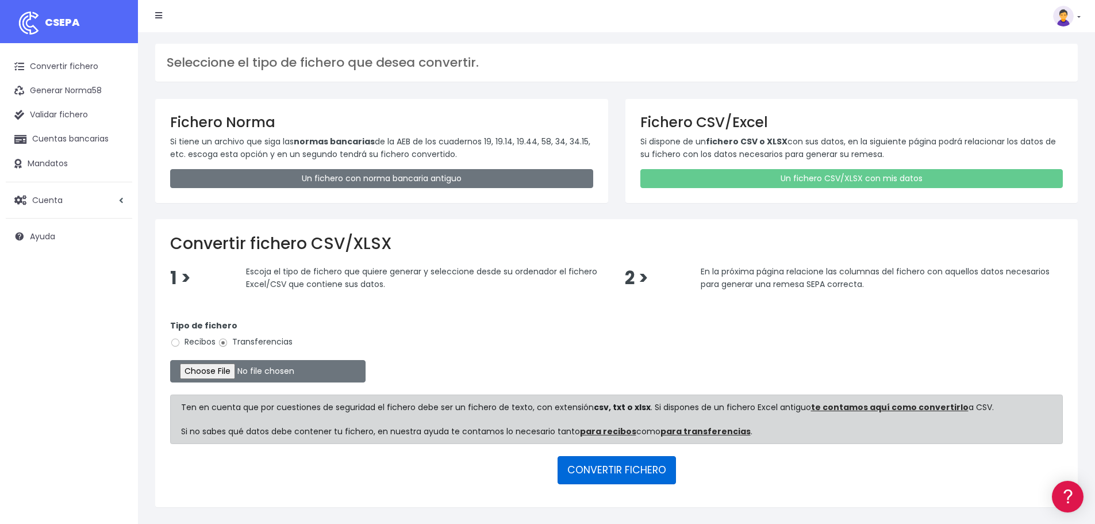
click at [593, 470] on button "CONVERTIR FICHERO" at bounding box center [617, 470] width 118 height 28
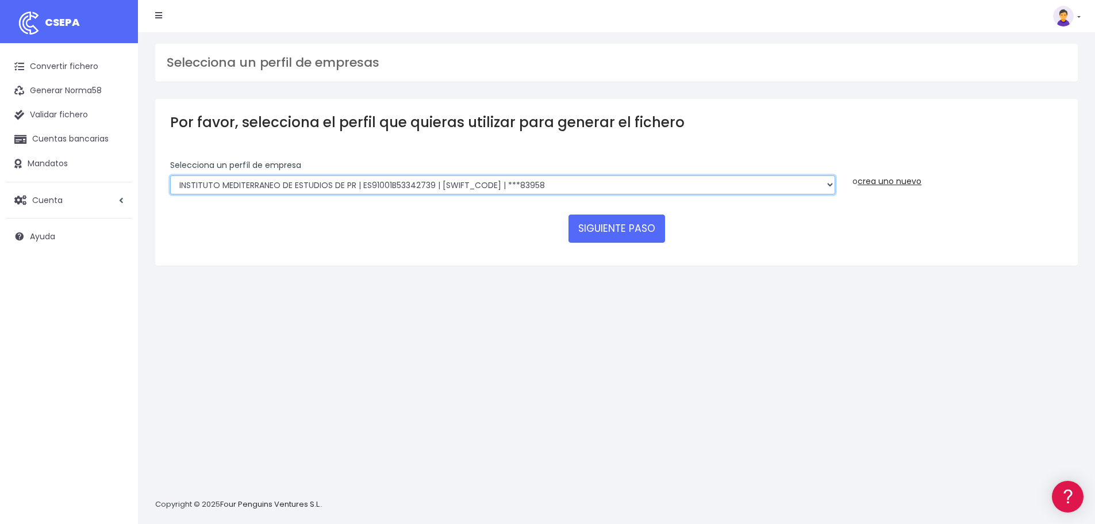
drag, startPoint x: 578, startPoint y: 183, endPoint x: 580, endPoint y: 192, distance: 9.4
click at [578, 183] on select "INSTITUTO MEDITERRANEO DE ESTUDIOS DE PR | ES91001B53342739 | [SWIFT_CODE] | **…" at bounding box center [502, 185] width 665 height 20
select select "2478"
click at [170, 175] on select "INSTITUTO MEDITERRANEO DE ESTUDIOS DE PR | ES91001B53342739 | BSCHESMMXXX | ***…" at bounding box center [502, 185] width 665 height 20
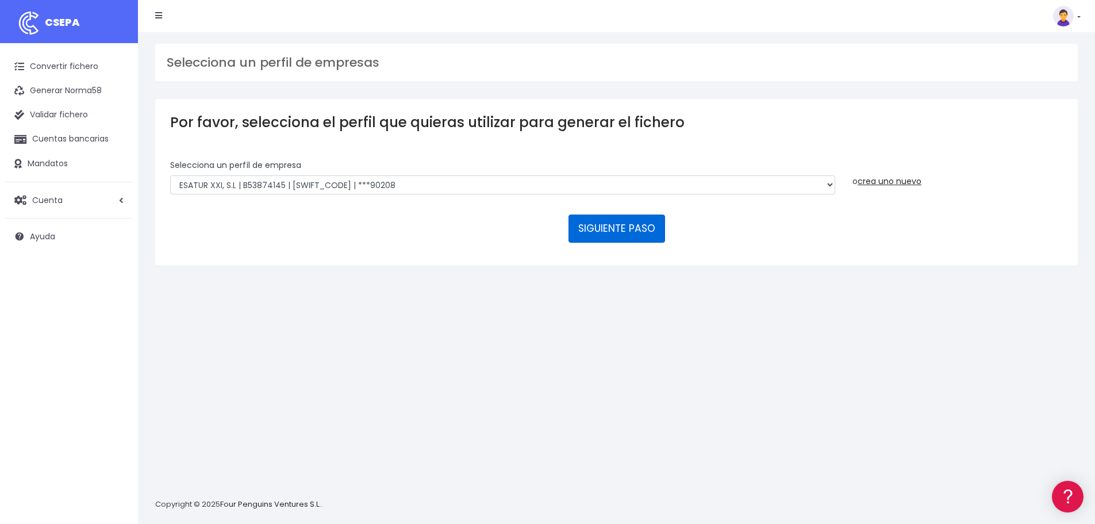
click at [607, 229] on button "SIGUIENTE PASO" at bounding box center [617, 228] width 97 height 28
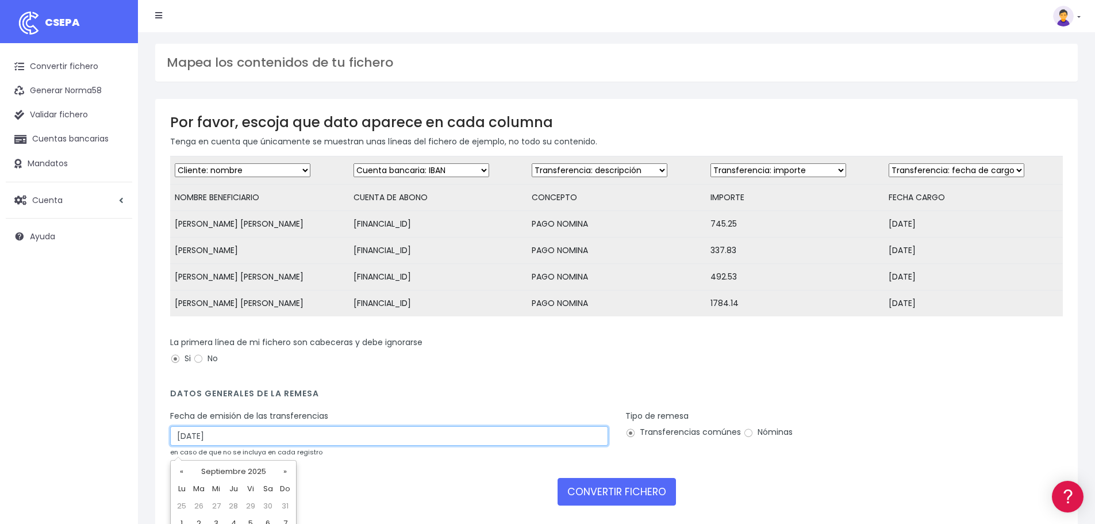
drag, startPoint x: 248, startPoint y: 444, endPoint x: 306, endPoint y: 445, distance: 58.1
click at [248, 444] on input "[DATE]" at bounding box center [389, 436] width 438 height 20
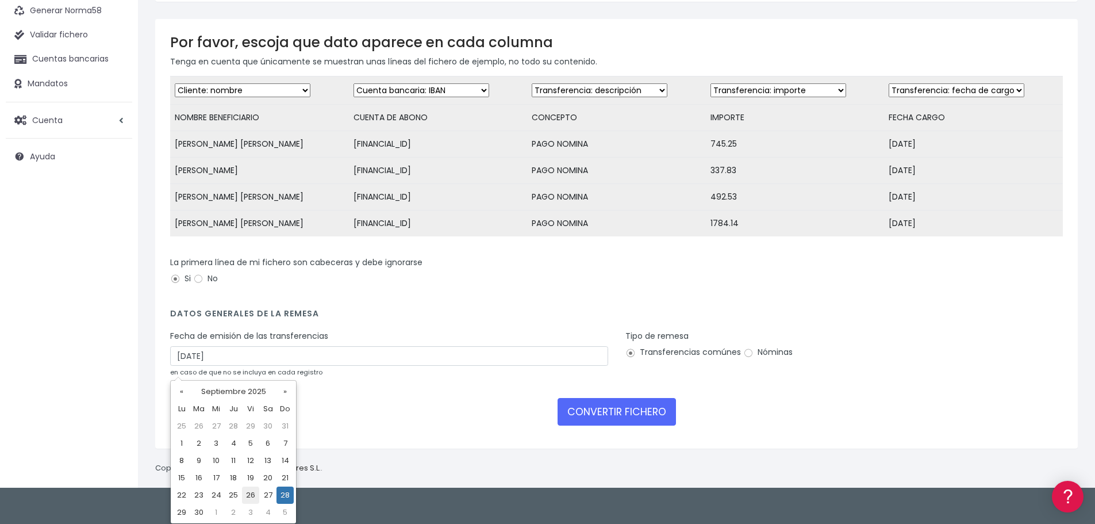
click at [253, 493] on td "26" at bounding box center [250, 494] width 17 height 17
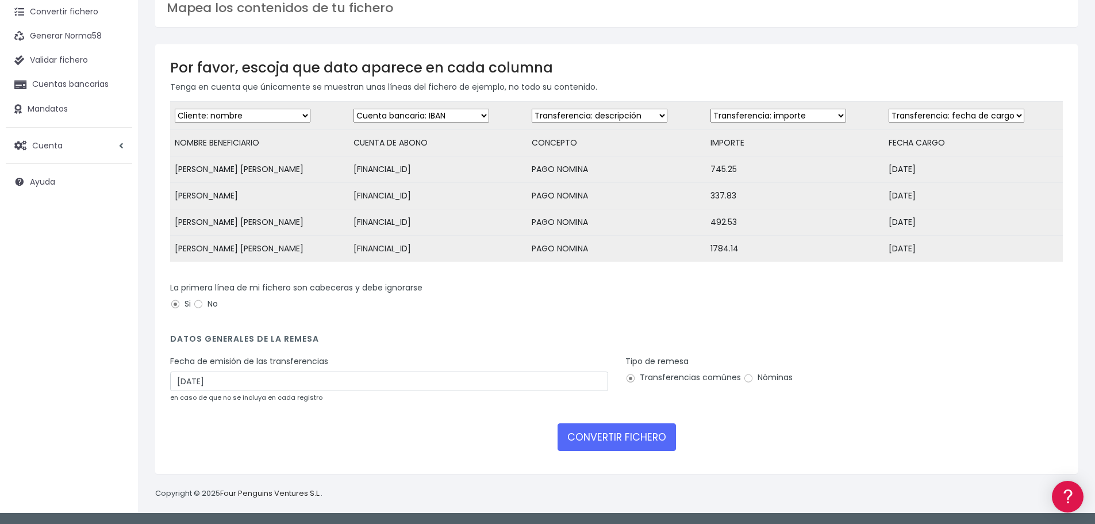
type input "[DATE]"
click at [772, 374] on label "Nóminas" at bounding box center [767, 377] width 49 height 12
click at [754, 374] on input "Nóminas" at bounding box center [748, 378] width 10 height 10
radio input "true"
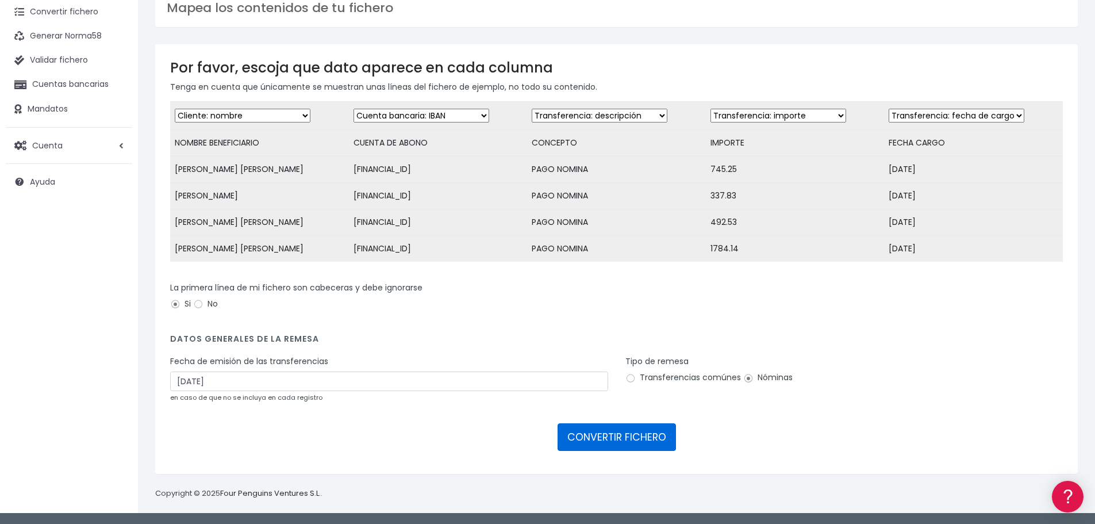
click at [617, 439] on button "CONVERTIR FICHERO" at bounding box center [617, 437] width 118 height 28
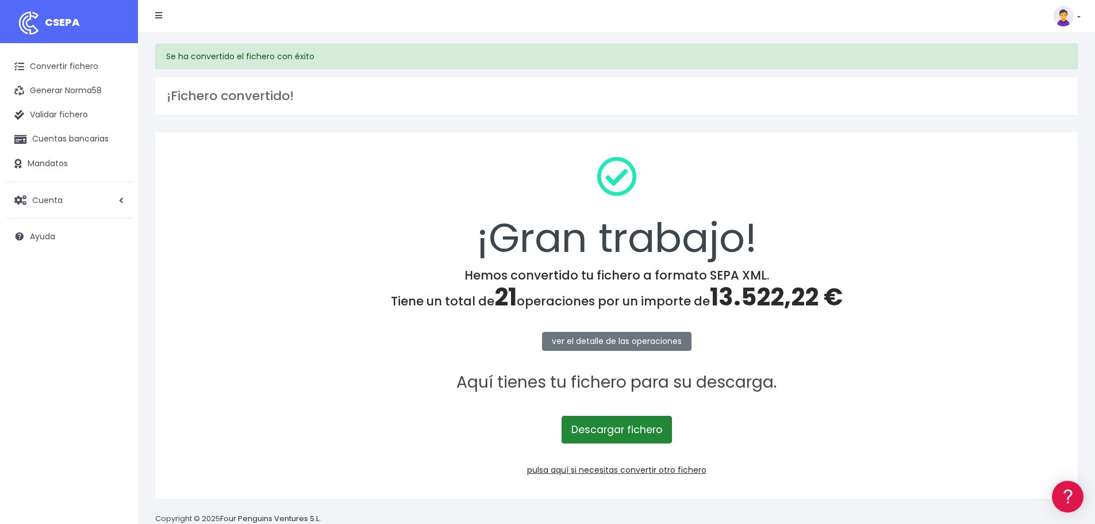
click at [617, 429] on link "Descargar fichero" at bounding box center [617, 430] width 110 height 28
